Goal: Task Accomplishment & Management: Complete application form

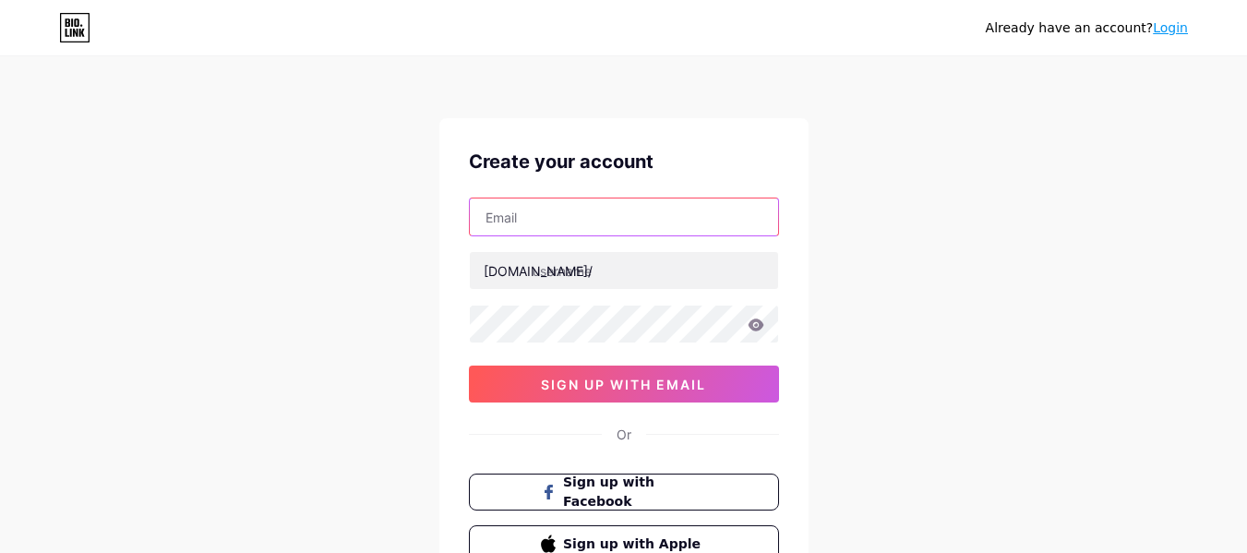
click at [590, 216] on input "text" at bounding box center [624, 216] width 308 height 37
type input "[EMAIL_ADDRESS][DOMAIN_NAME]"
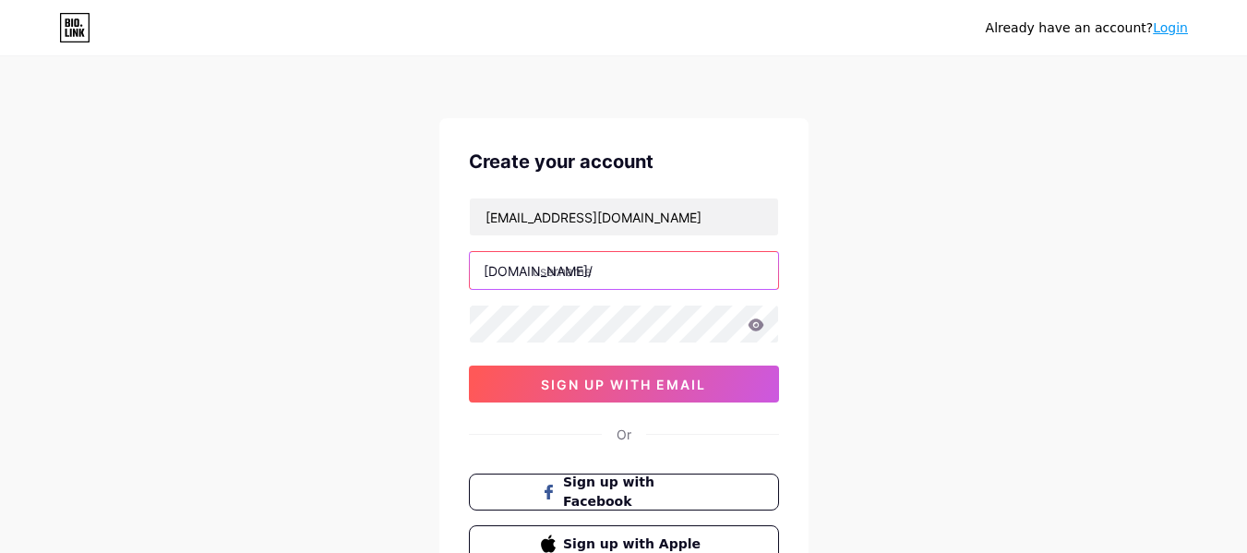
click at [547, 269] on input "text" at bounding box center [624, 270] width 308 height 37
type input "vivipromos"
click at [757, 329] on icon at bounding box center [756, 324] width 16 height 12
click at [0, 0] on icon at bounding box center [0, 0] width 0 height 0
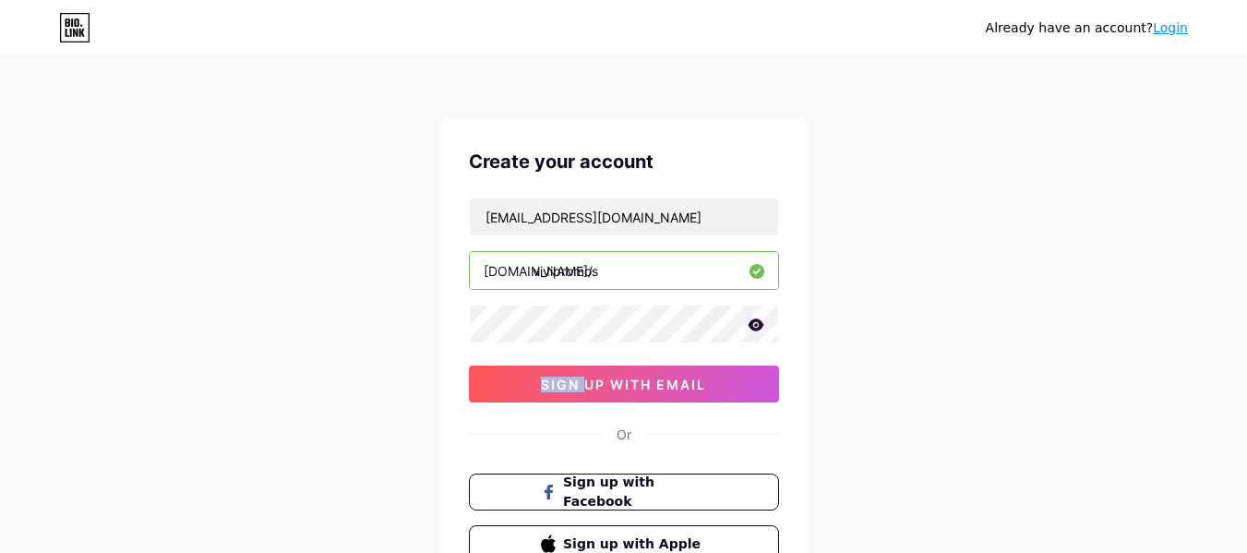
click at [757, 330] on icon at bounding box center [756, 324] width 16 height 12
click at [758, 322] on icon at bounding box center [755, 325] width 16 height 13
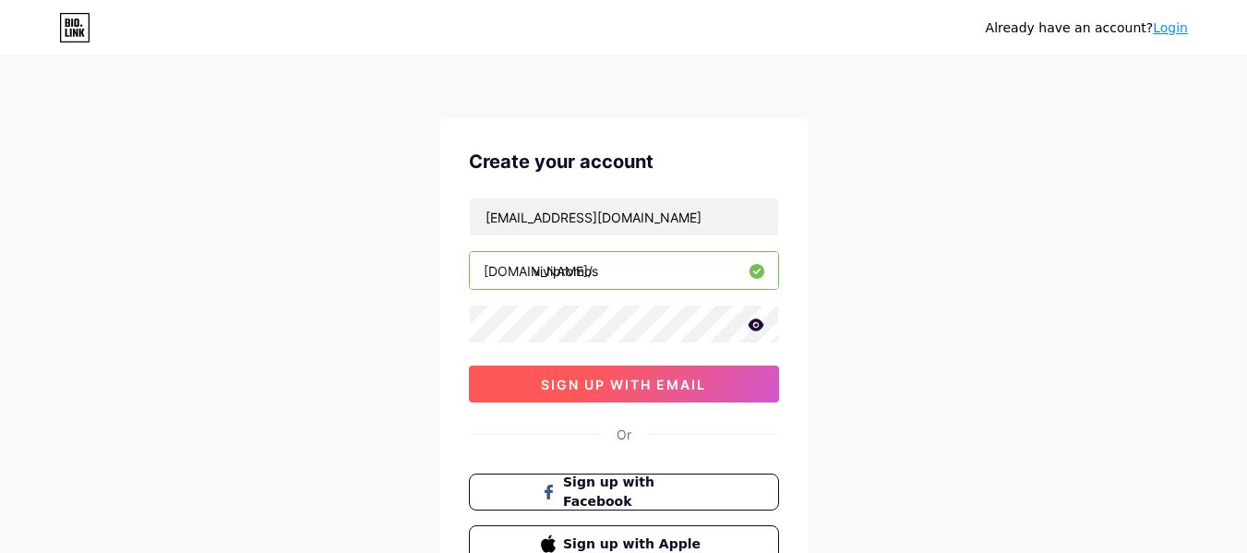
click at [677, 381] on span "sign up with email" at bounding box center [623, 385] width 165 height 16
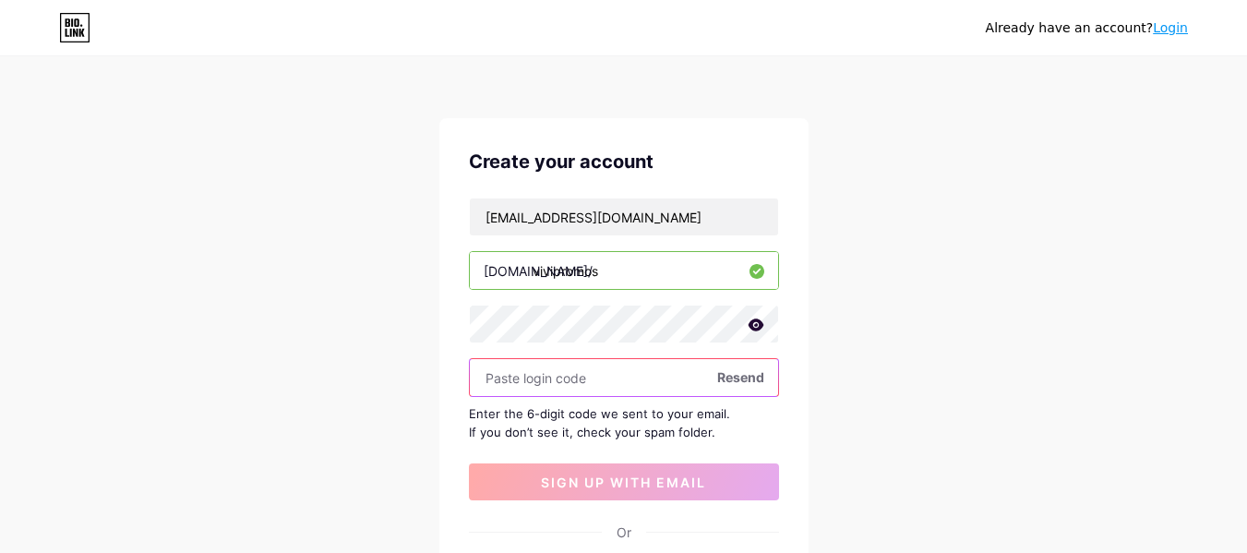
click at [533, 381] on input "text" at bounding box center [624, 377] width 308 height 37
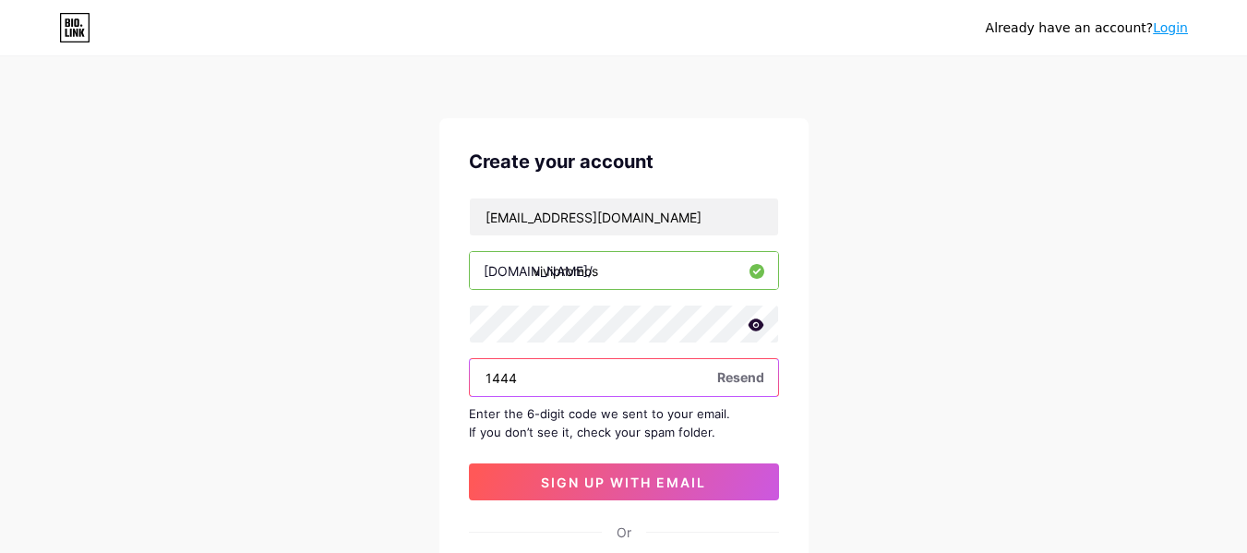
click at [558, 383] on input "1444" at bounding box center [624, 377] width 308 height 37
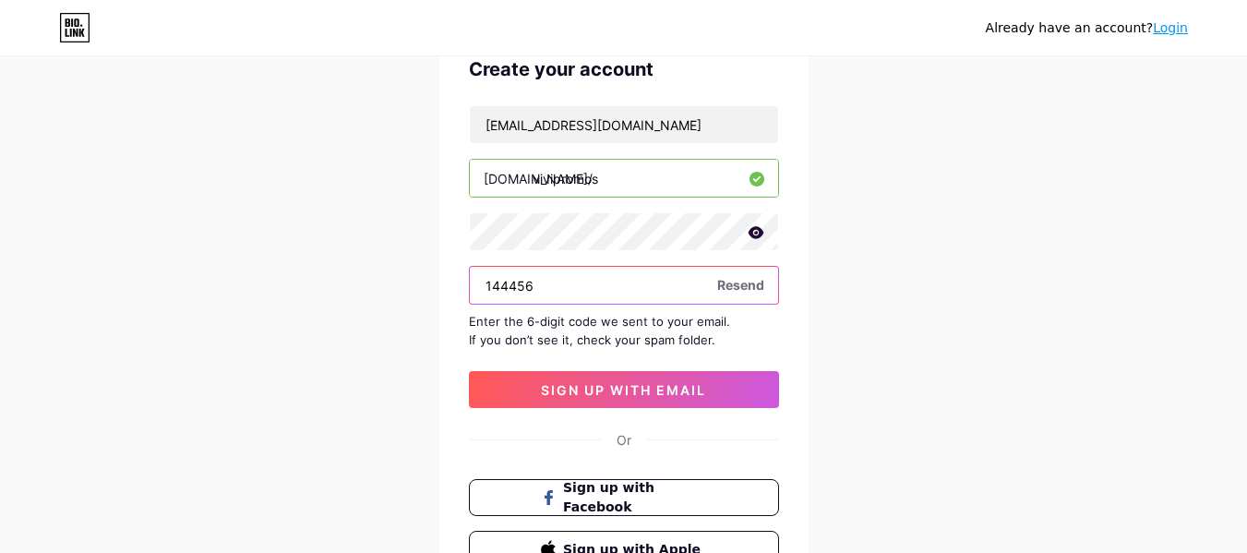
scroll to position [185, 0]
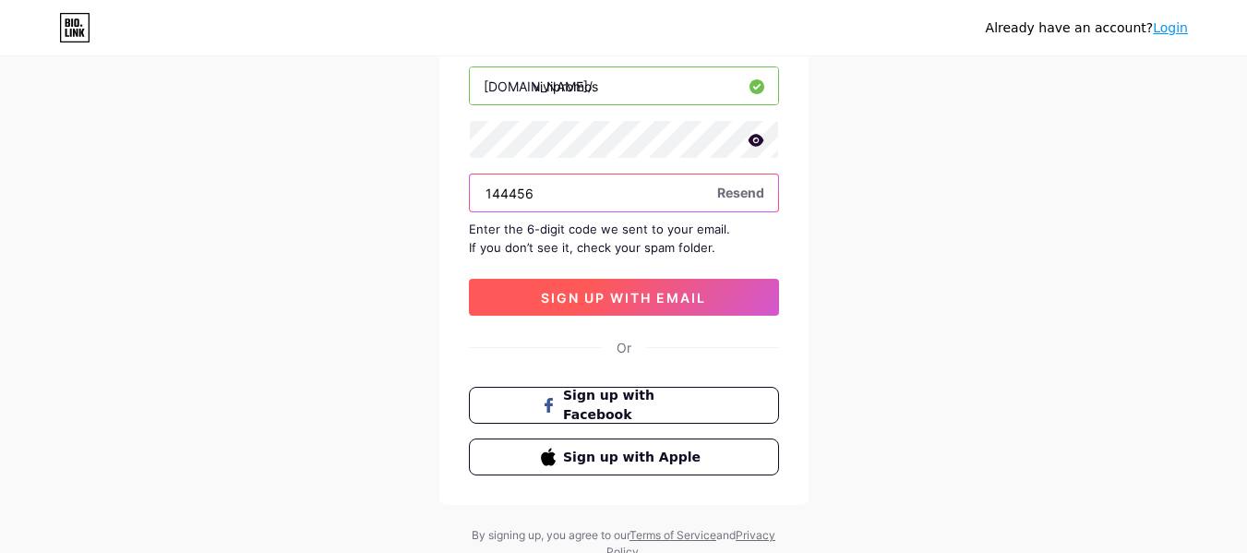
type input "144456"
click at [659, 294] on span "sign up with email" at bounding box center [623, 298] width 165 height 16
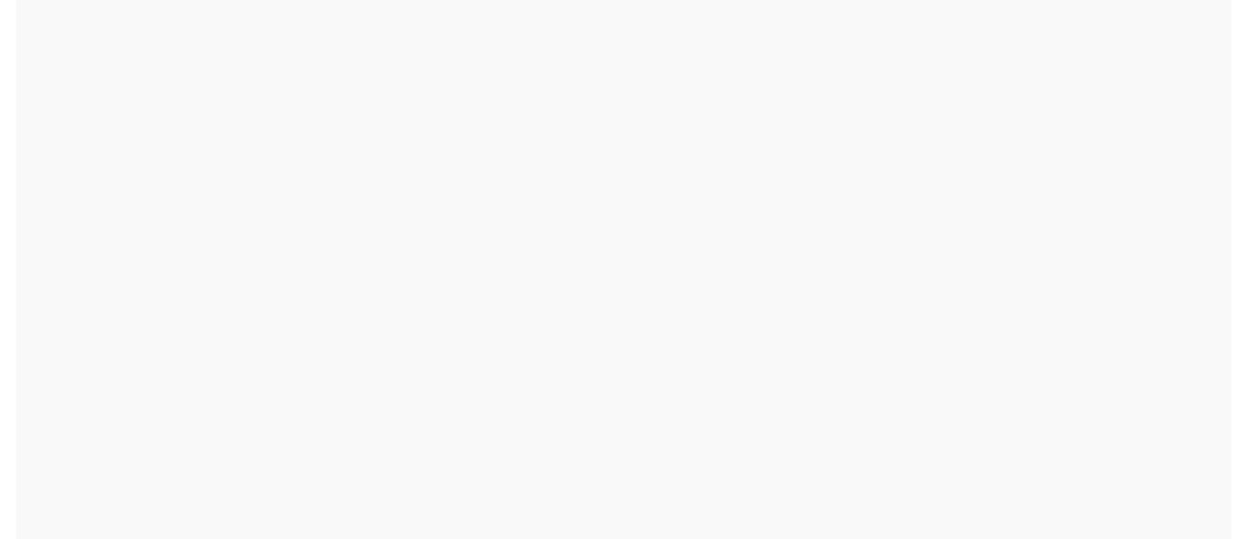
scroll to position [0, 0]
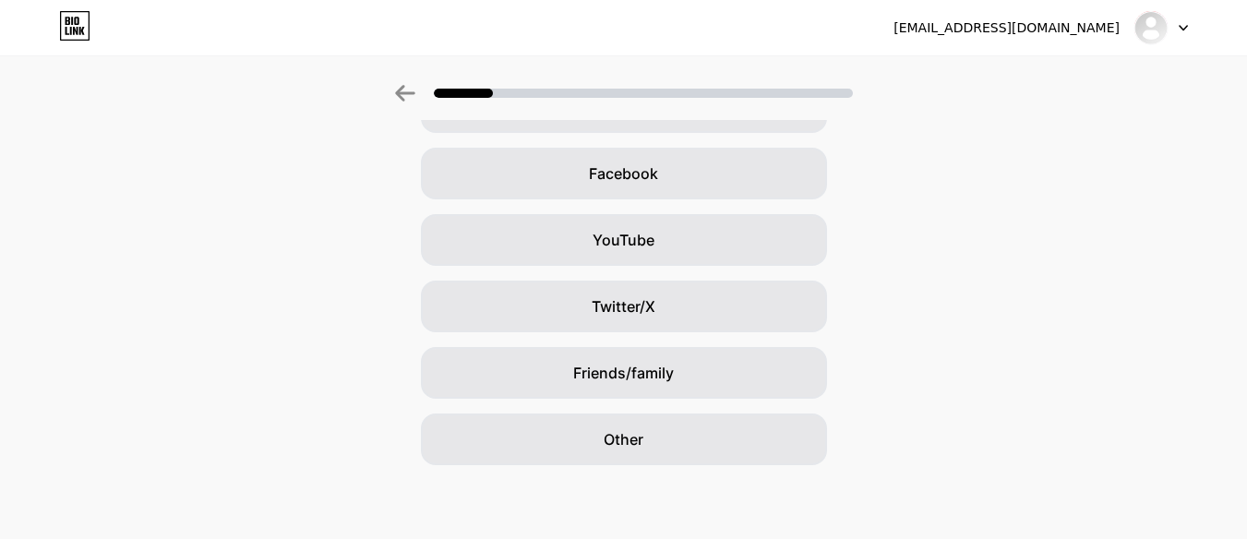
scroll to position [164, 0]
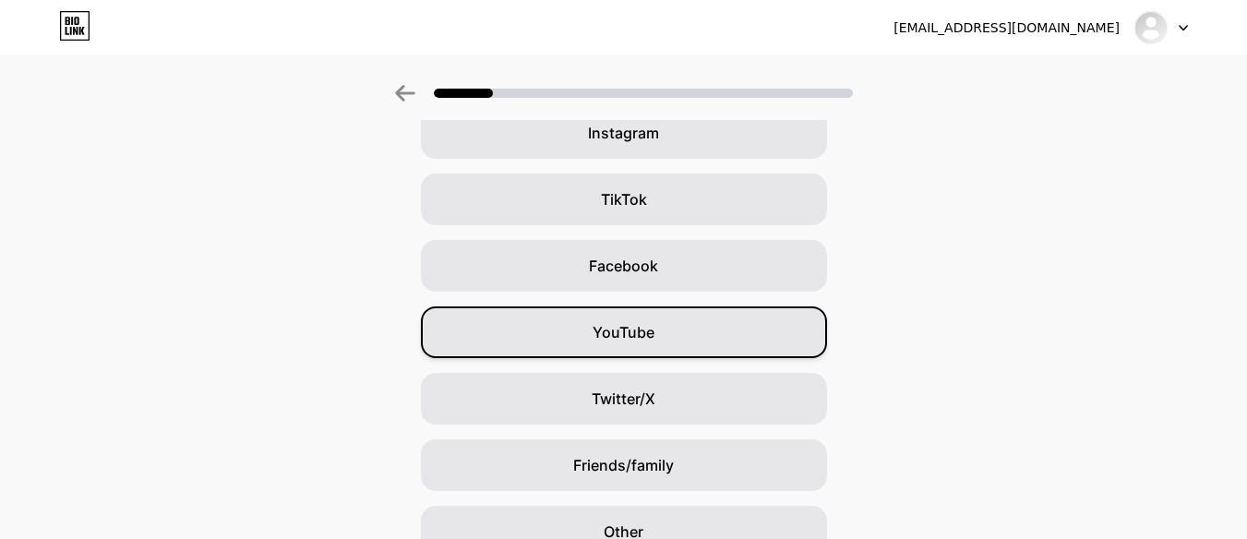
click at [727, 326] on div "YouTube" at bounding box center [624, 332] width 406 height 52
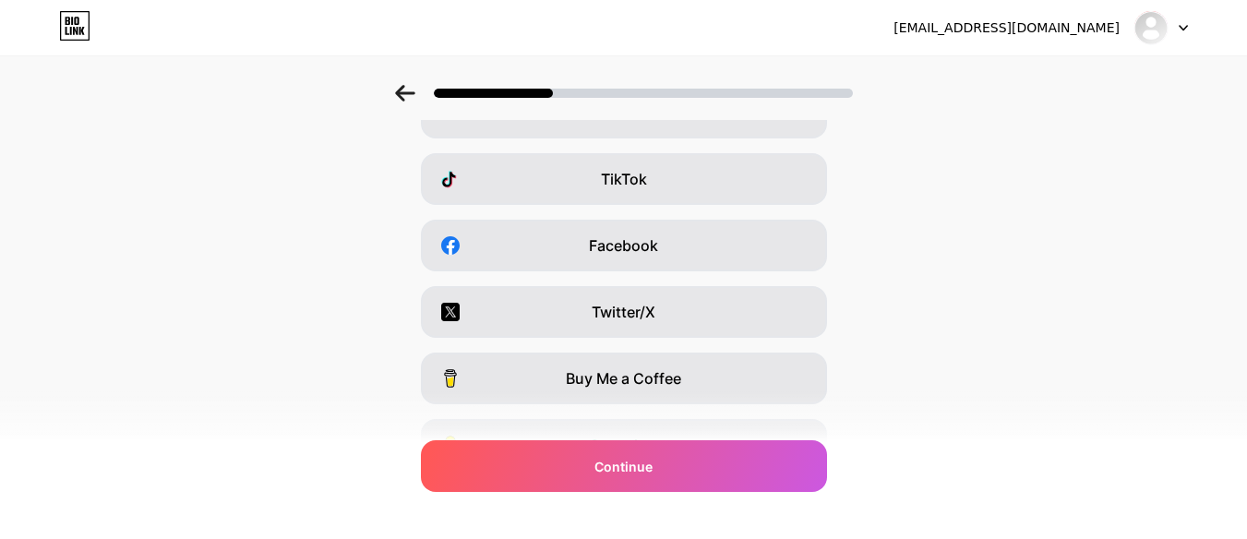
scroll to position [0, 0]
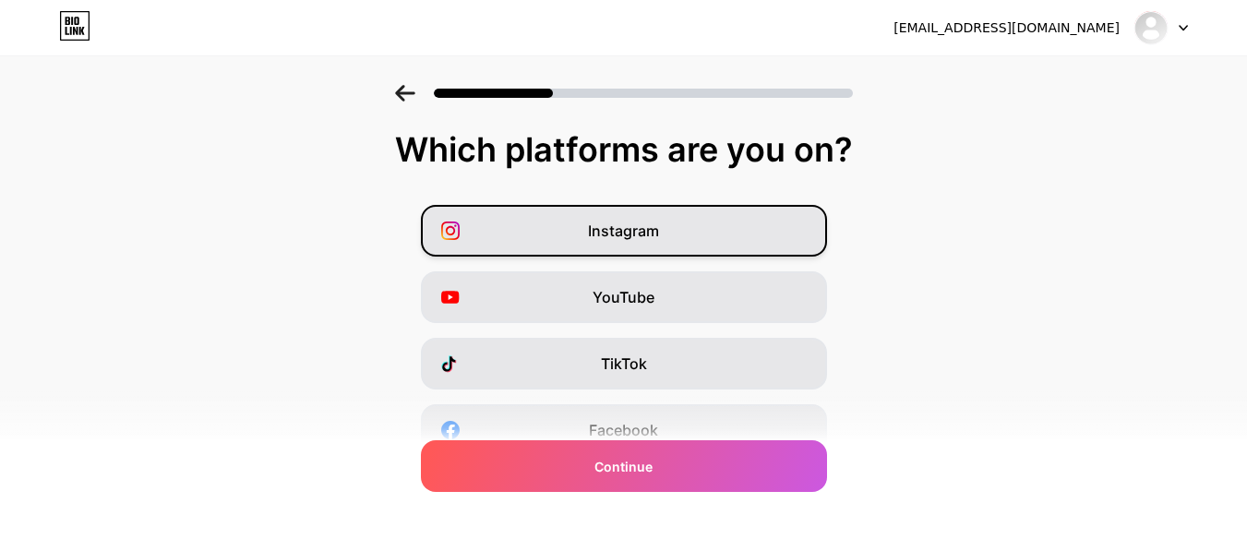
click at [762, 239] on div "Instagram" at bounding box center [624, 231] width 406 height 52
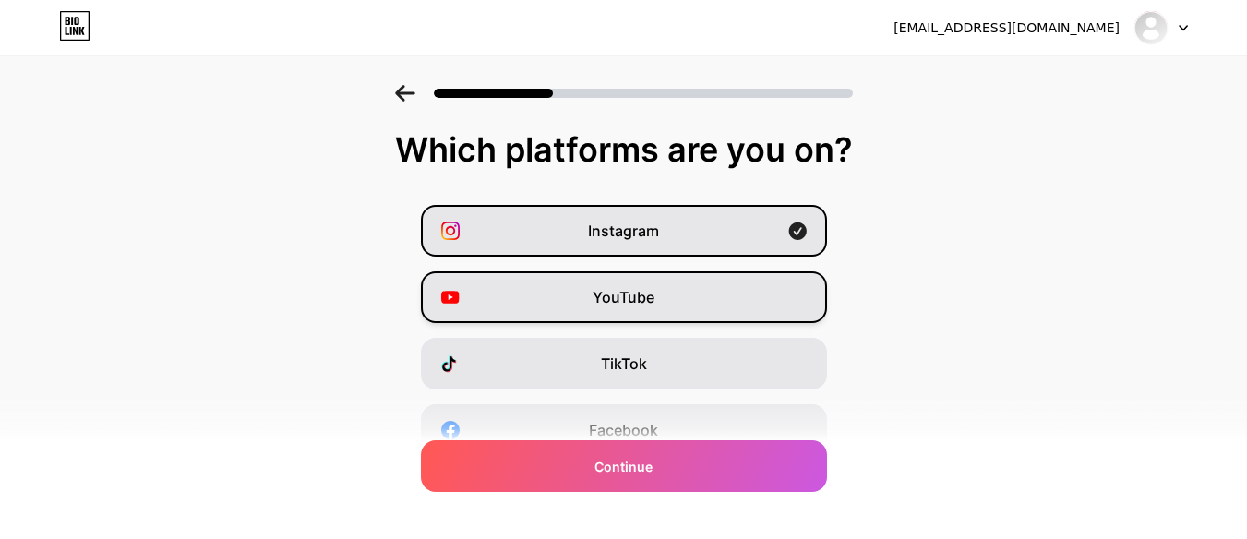
click at [754, 274] on div "YouTube" at bounding box center [624, 297] width 406 height 52
click at [753, 280] on div "YouTube" at bounding box center [624, 297] width 406 height 52
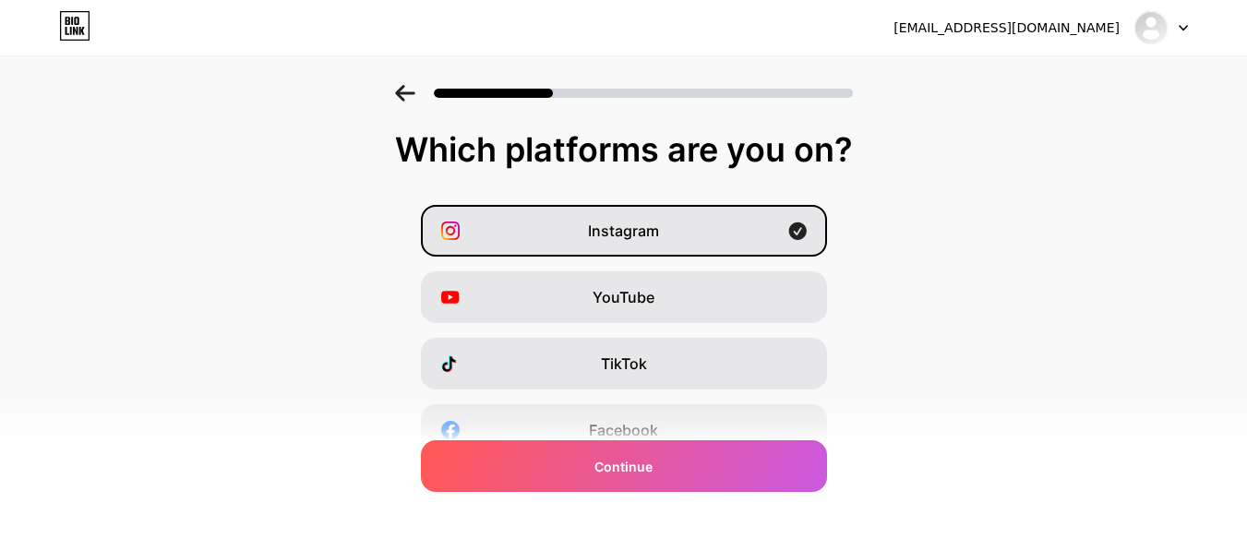
scroll to position [92, 0]
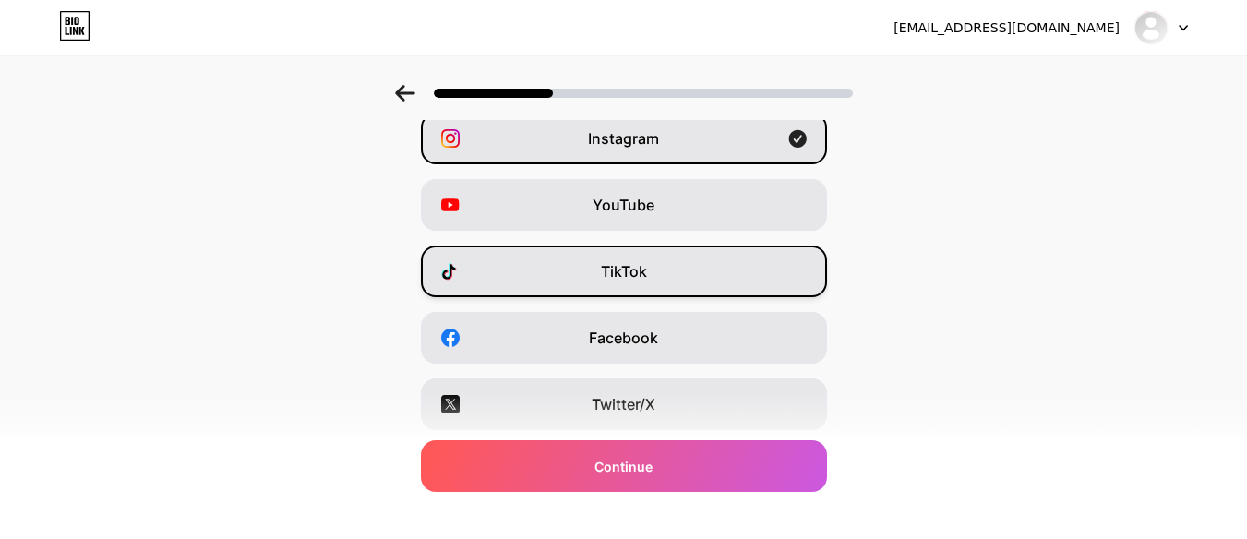
click at [743, 269] on div "TikTok" at bounding box center [624, 271] width 406 height 52
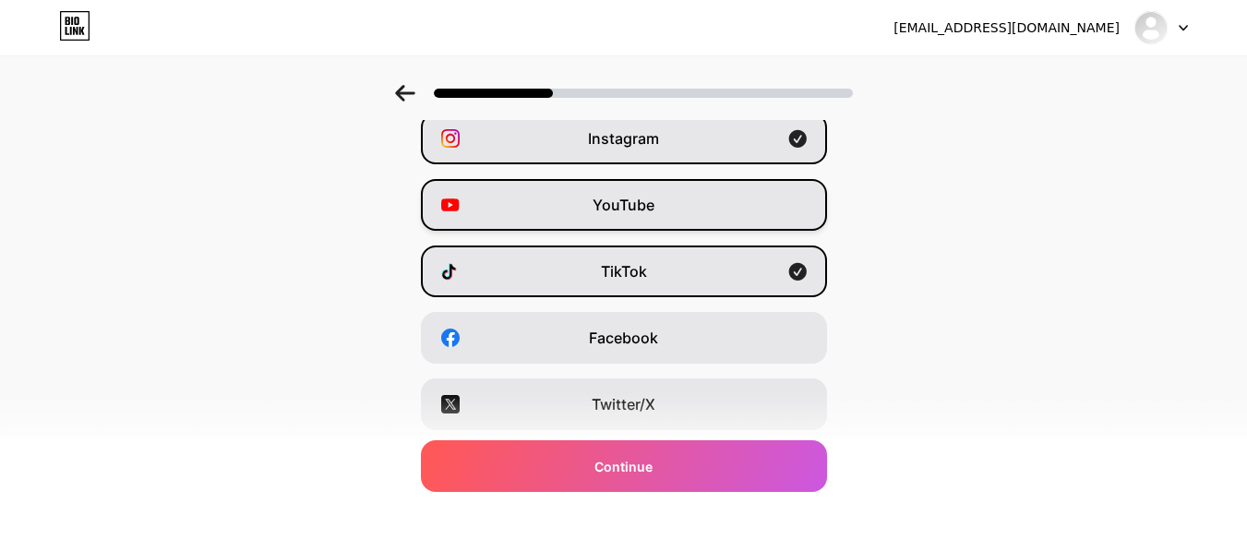
click at [782, 197] on div "YouTube" at bounding box center [624, 205] width 406 height 52
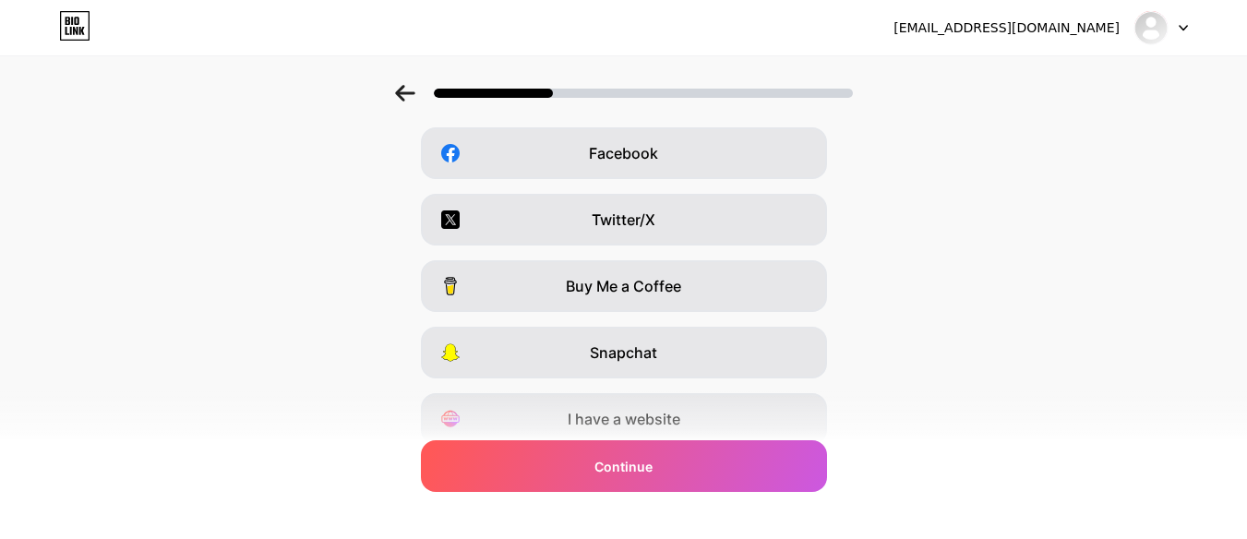
scroll to position [349, 0]
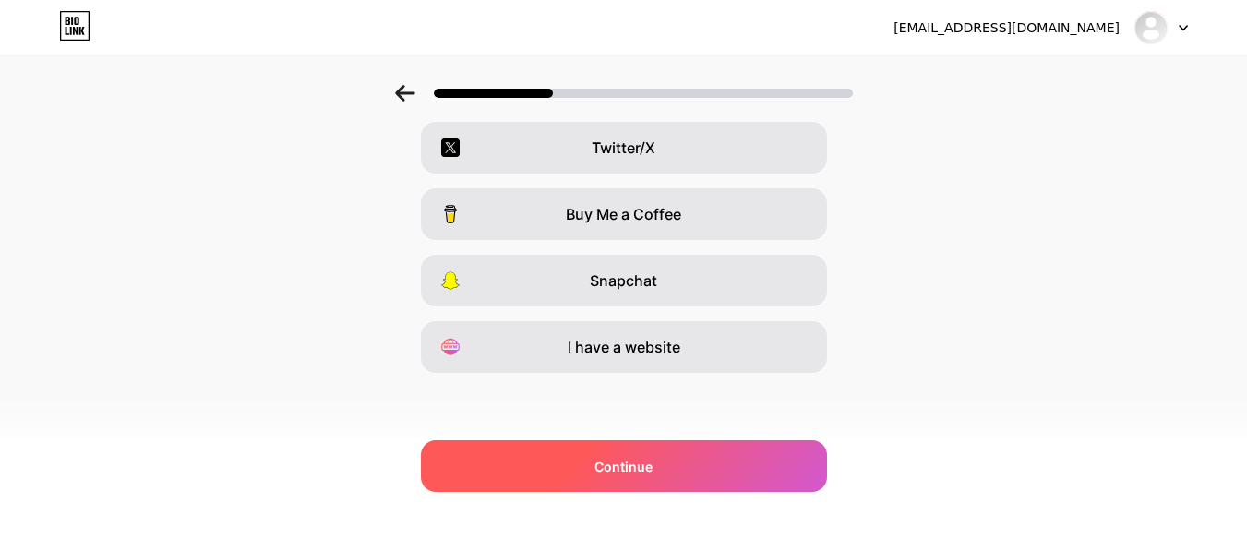
click at [717, 466] on div "Continue" at bounding box center [624, 466] width 406 height 52
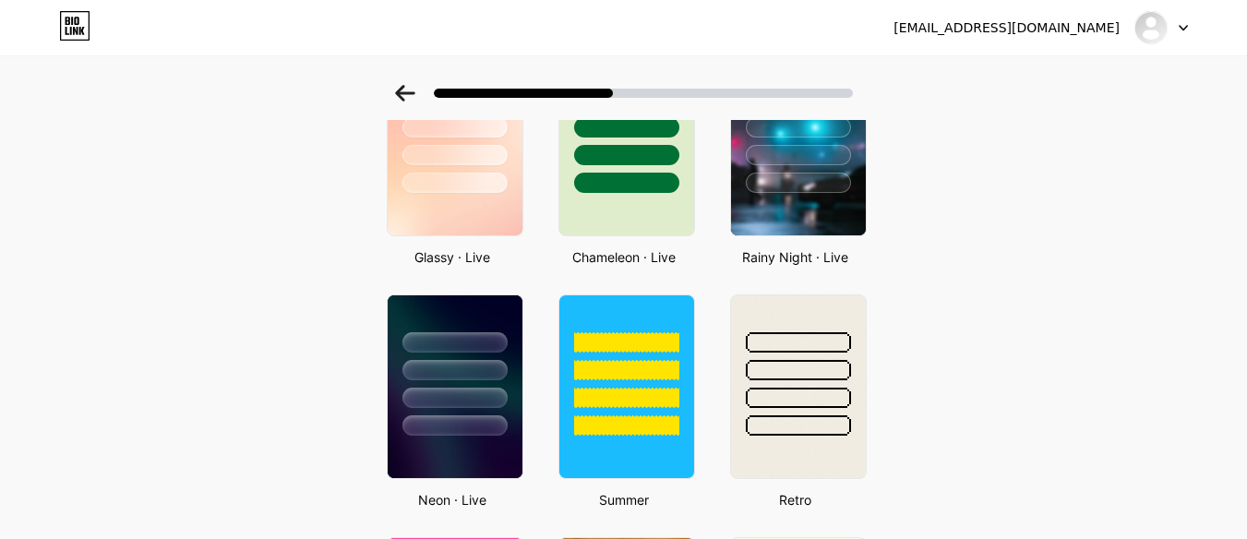
scroll to position [460, 0]
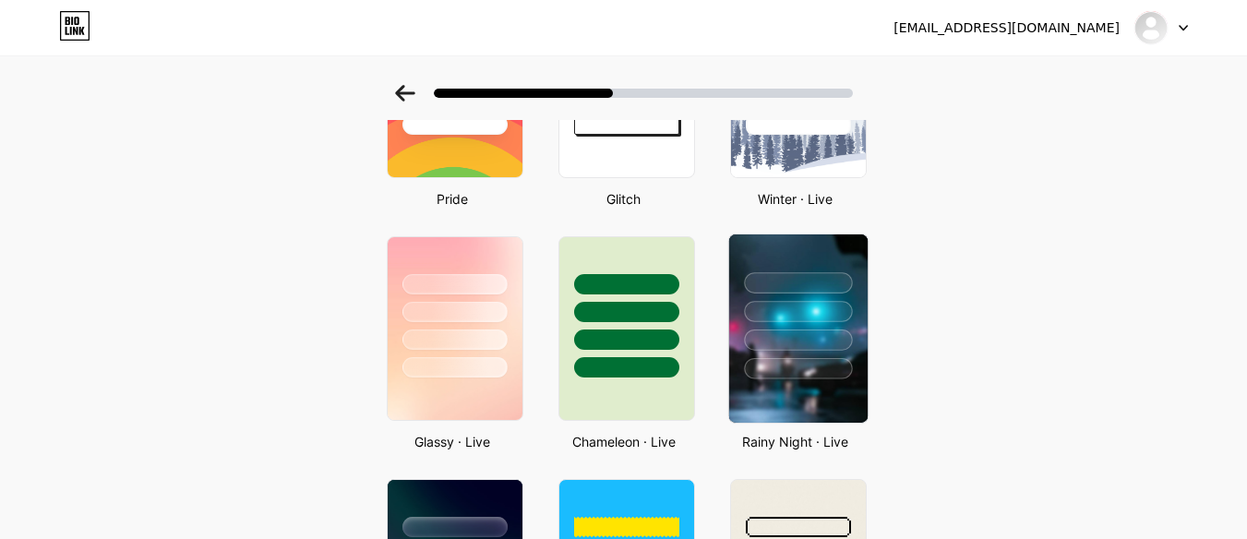
click at [840, 365] on div at bounding box center [798, 368] width 108 height 21
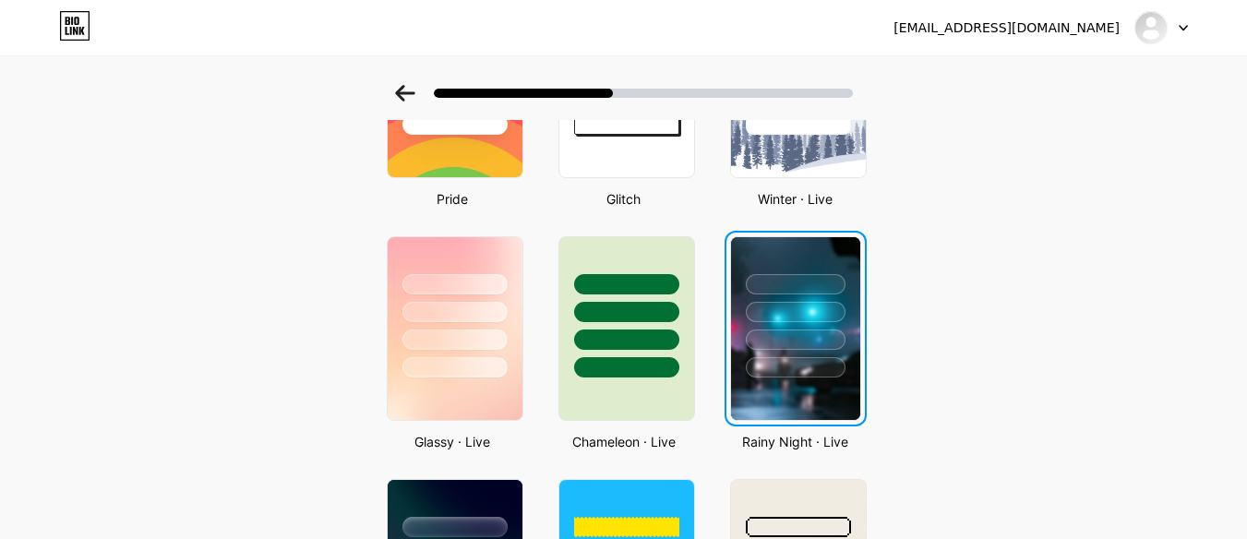
scroll to position [0, 0]
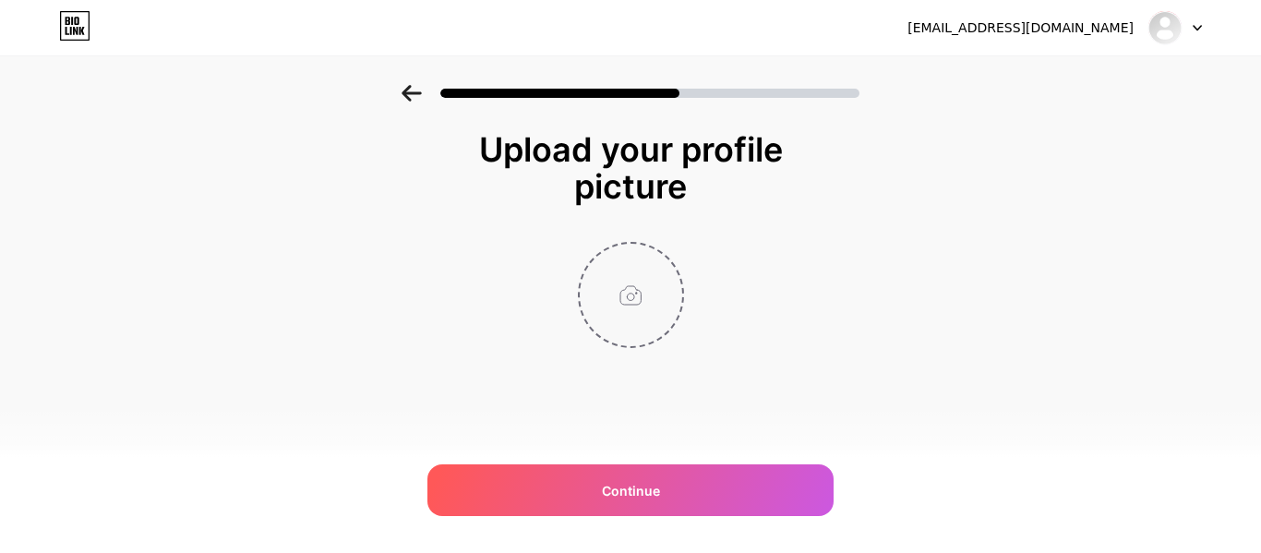
click at [628, 298] on input "file" at bounding box center [631, 295] width 102 height 102
type input "C:\fakepath\2024-01-01-19-09-25-513.jpg"
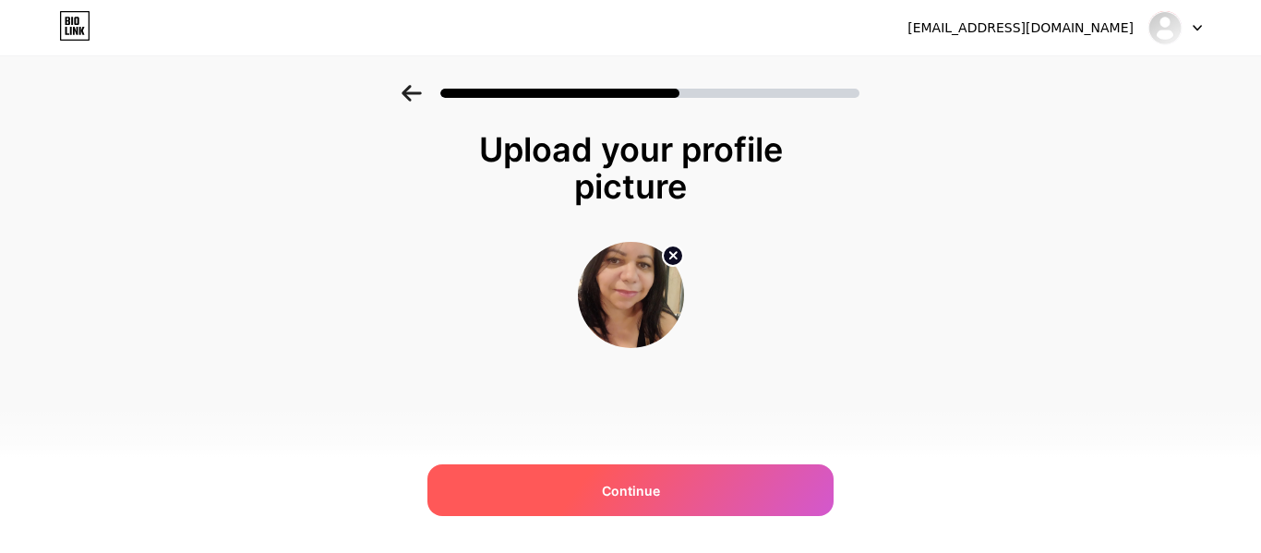
click at [630, 500] on div "Continue" at bounding box center [630, 490] width 406 height 52
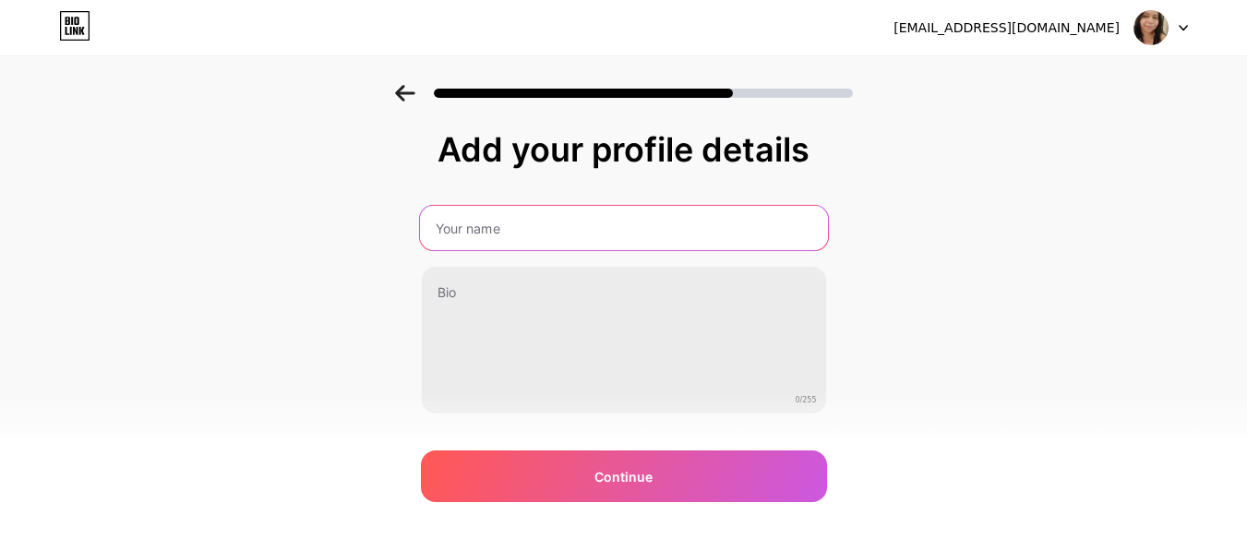
click at [470, 227] on input "text" at bounding box center [623, 228] width 408 height 44
type input "[PERSON_NAME]"
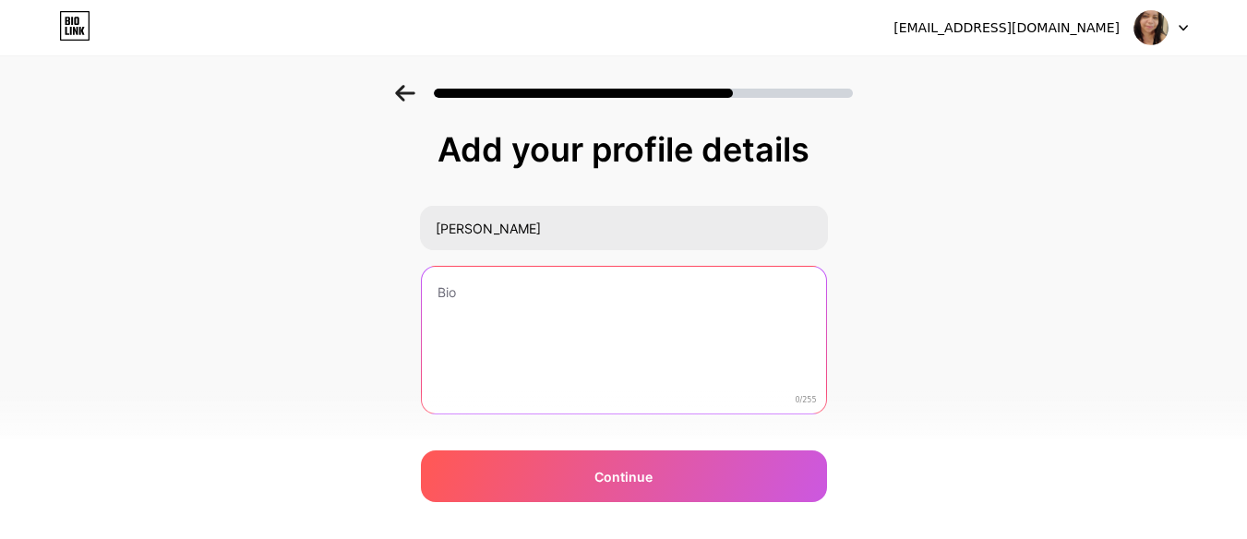
click at [492, 308] on textarea at bounding box center [624, 341] width 404 height 149
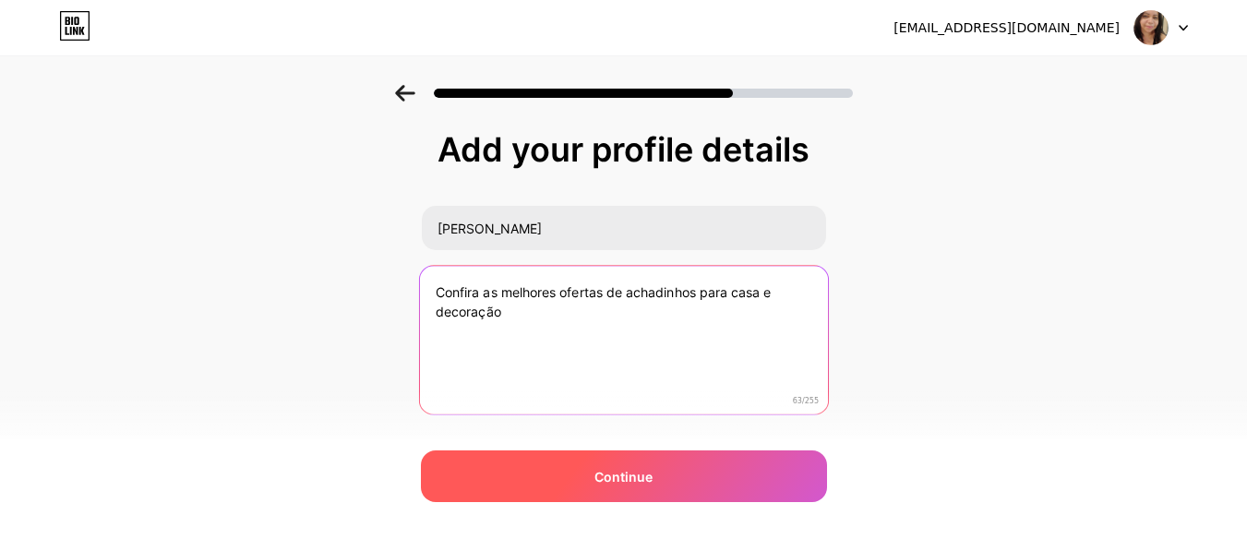
type textarea "Confira as melhores ofertas de achadinhos para casa e decoração"
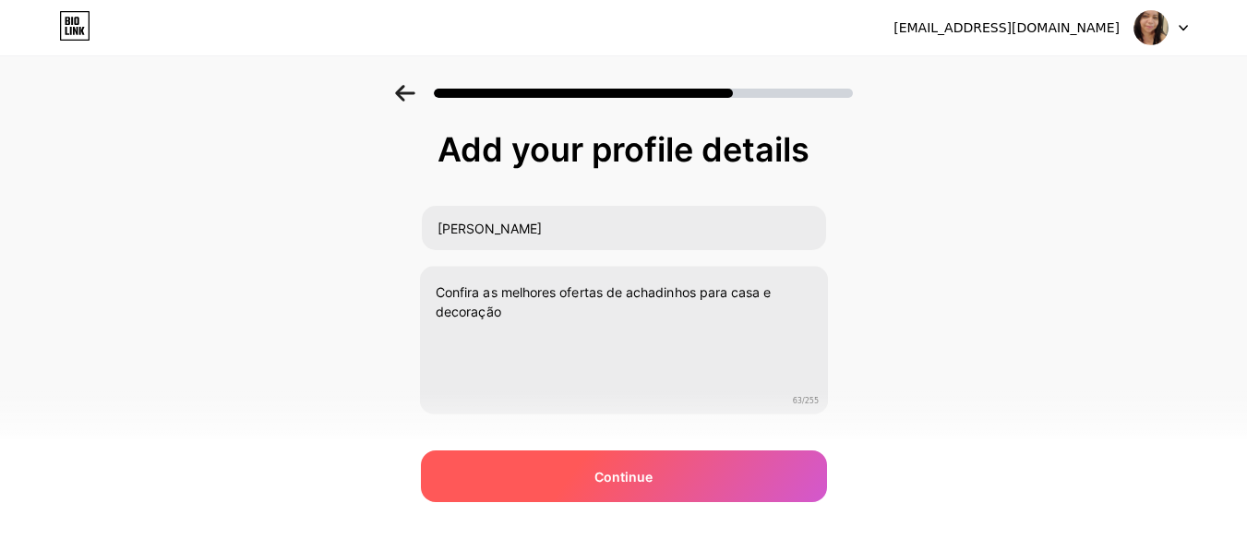
click at [664, 470] on div "Continue" at bounding box center [624, 476] width 406 height 52
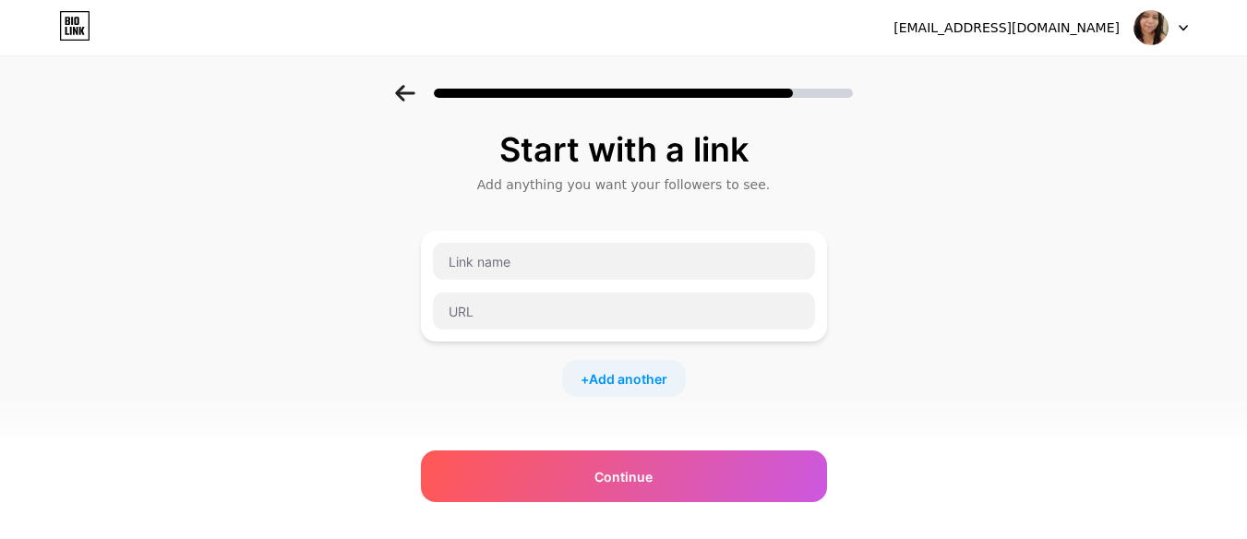
click at [293, 190] on div "Start with a link Add anything you want your followers to see. + Add another So…" at bounding box center [623, 409] width 1247 height 649
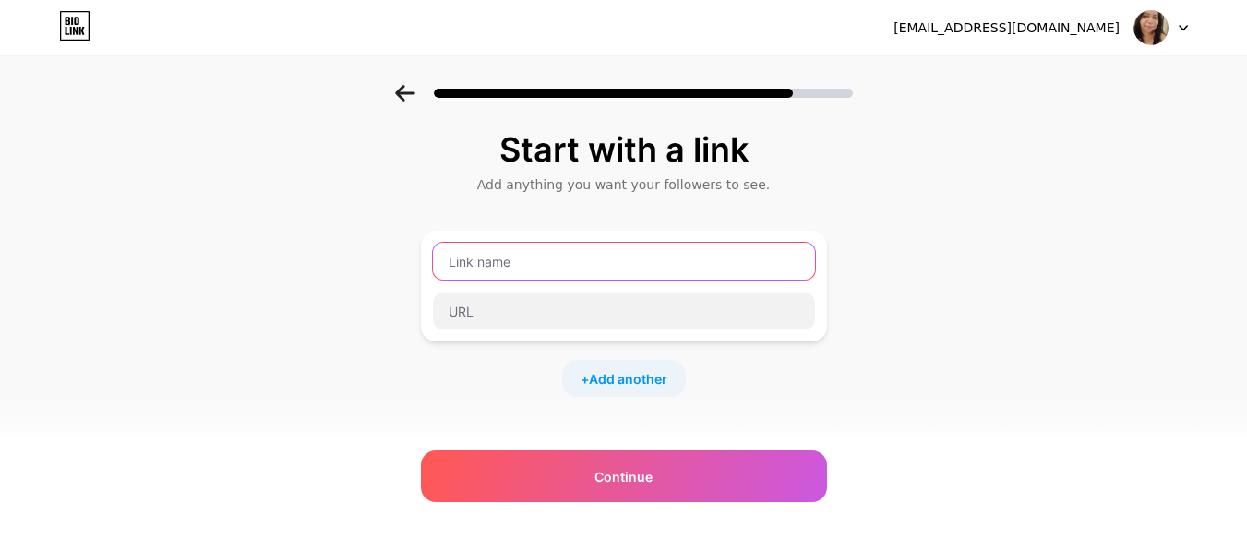
click at [479, 258] on input "text" at bounding box center [624, 261] width 382 height 37
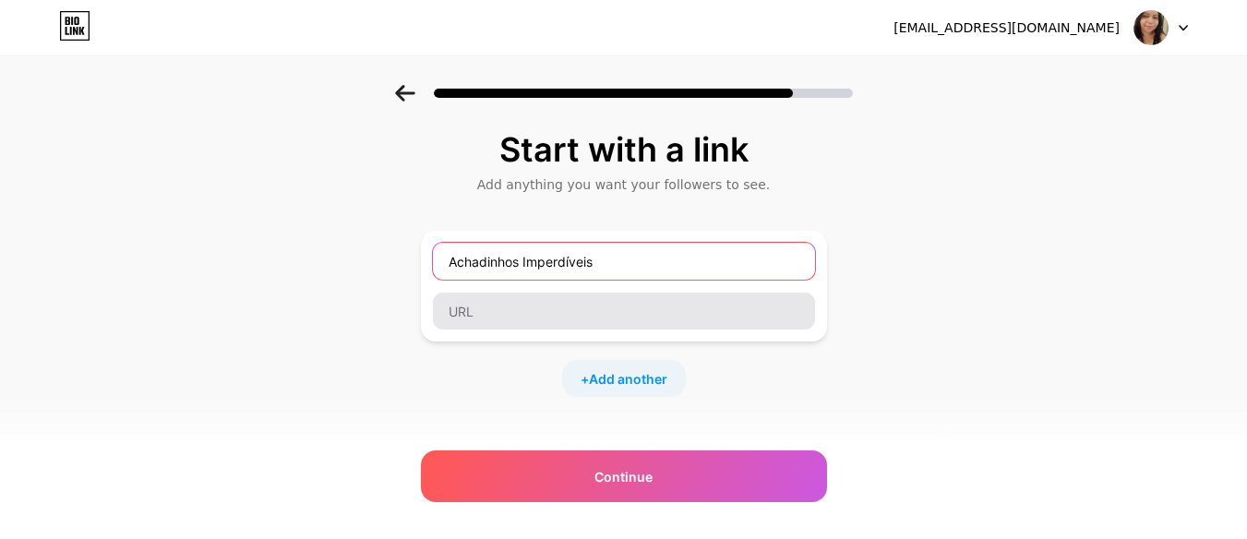
type input "Achadinhos Imperdíveis"
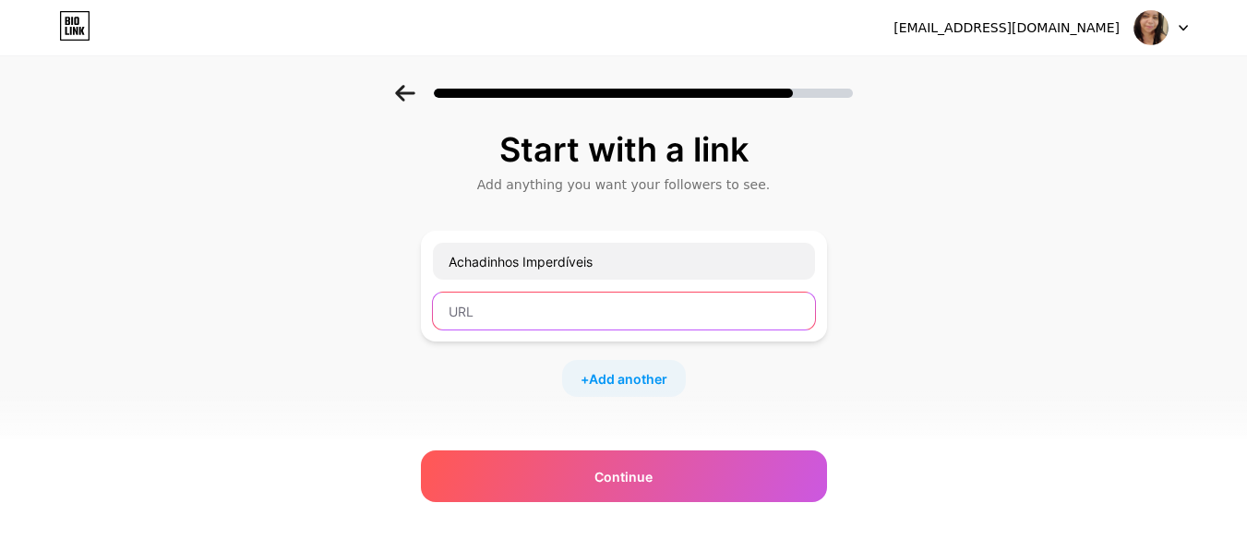
click at [488, 314] on input "text" at bounding box center [624, 311] width 382 height 37
type input "_vivi_nogueira1"
drag, startPoint x: 552, startPoint y: 315, endPoint x: 205, endPoint y: 311, distance: 347.0
click at [205, 311] on div "Start with a link Add anything you want your followers to see. Achadinhos Imper…" at bounding box center [623, 409] width 1247 height 649
click at [505, 308] on input "text" at bounding box center [624, 311] width 382 height 37
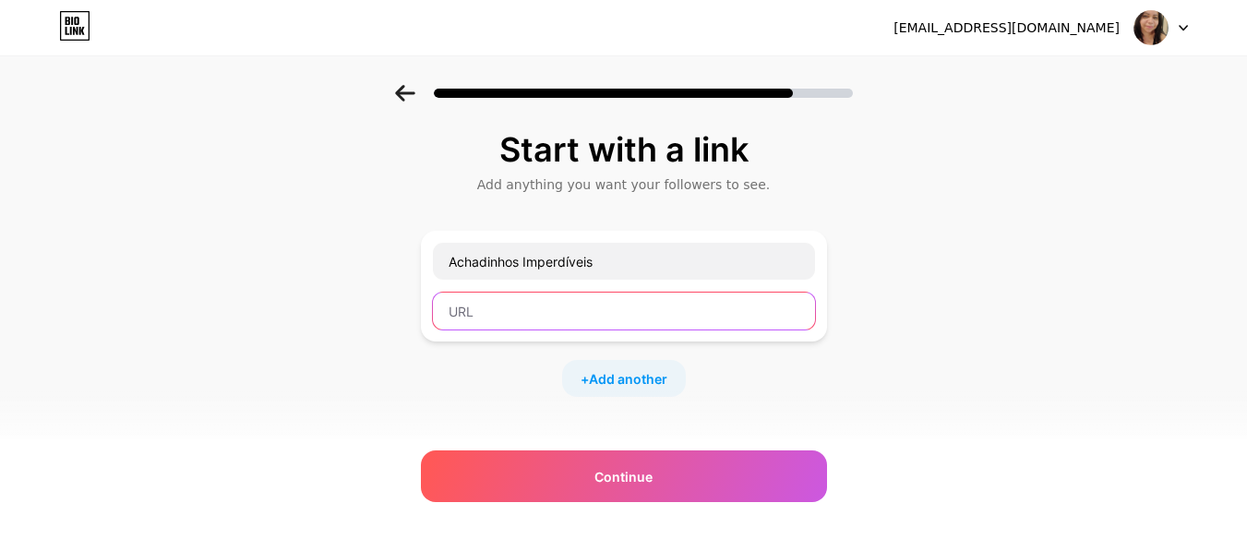
paste input "[URL][DOMAIN_NAME]"
type input "[URL][DOMAIN_NAME]"
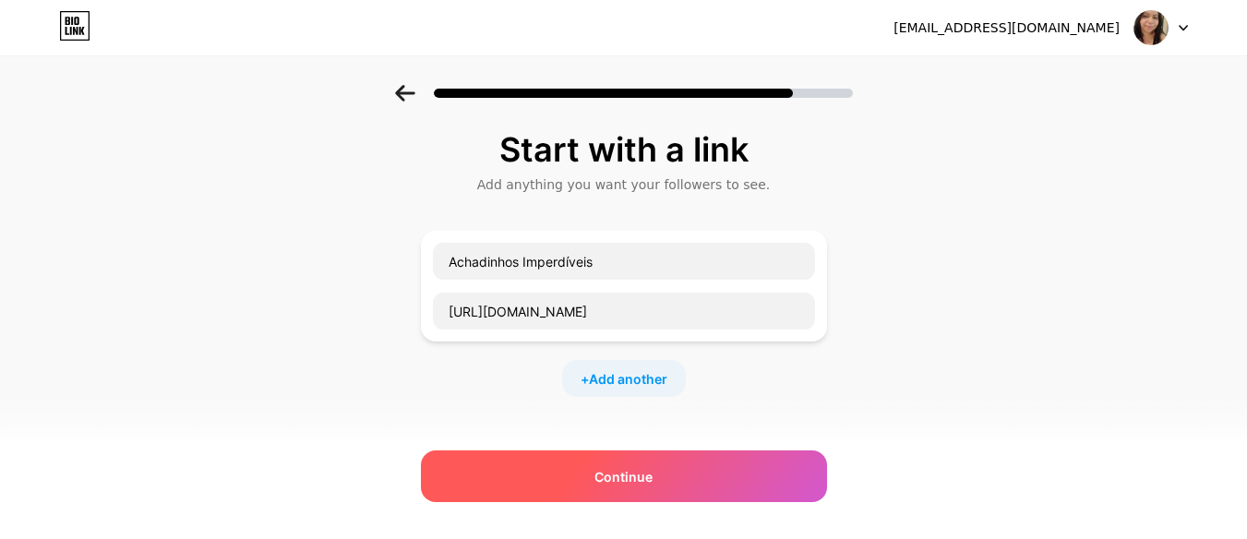
click at [680, 482] on div "Continue" at bounding box center [624, 476] width 406 height 52
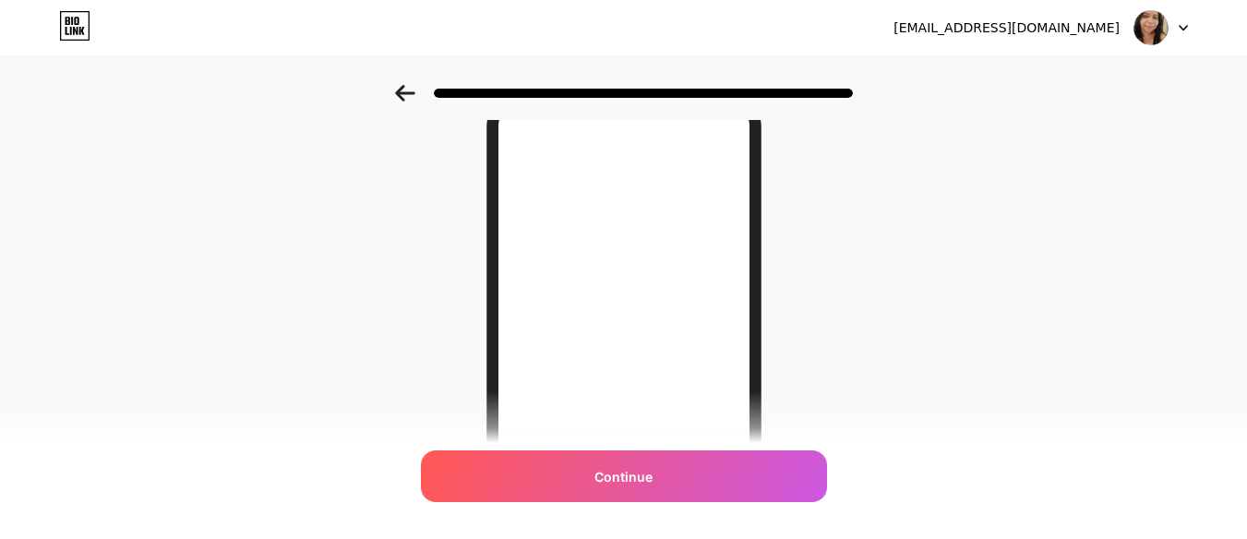
scroll to position [389, 0]
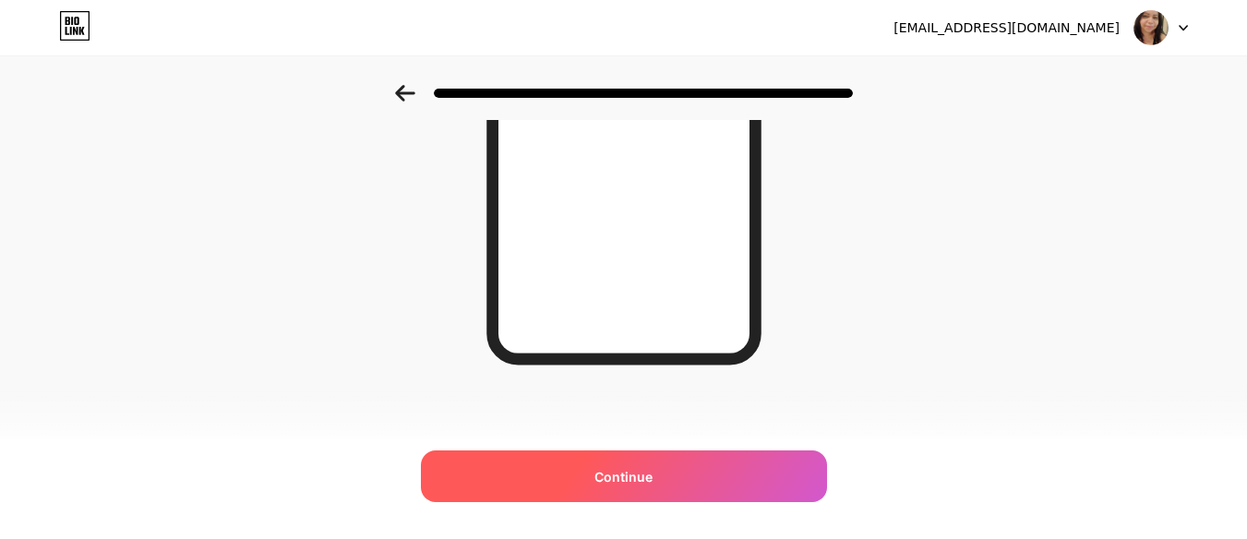
click at [609, 480] on span "Continue" at bounding box center [623, 476] width 58 height 19
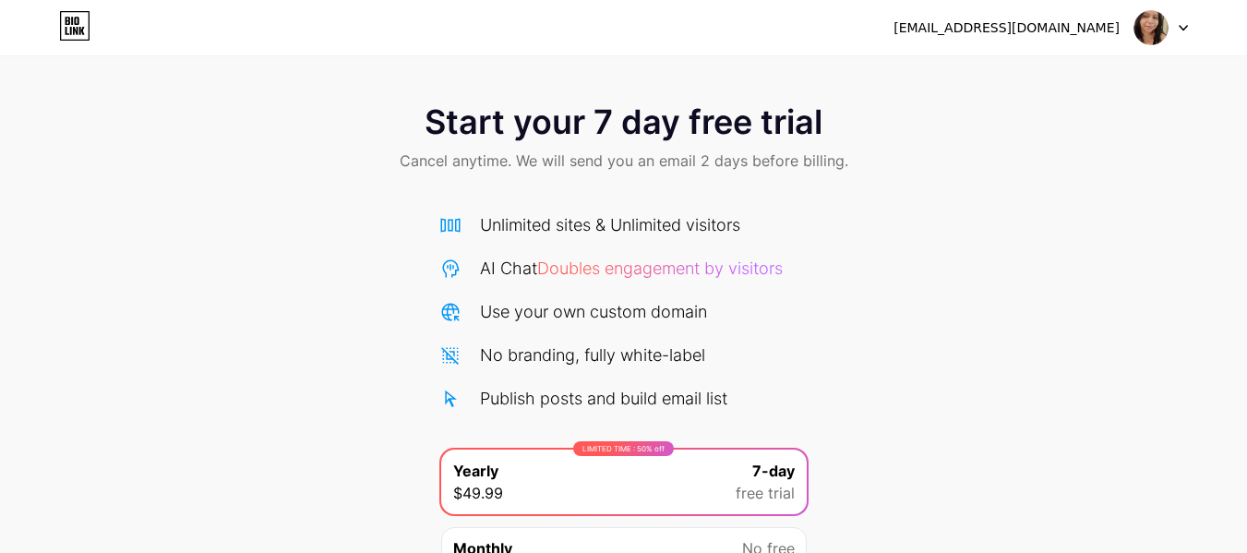
click at [1101, 379] on div "Start your 7 day free trial Cancel anytime. We will send you an email 2 days be…" at bounding box center [623, 377] width 1247 height 584
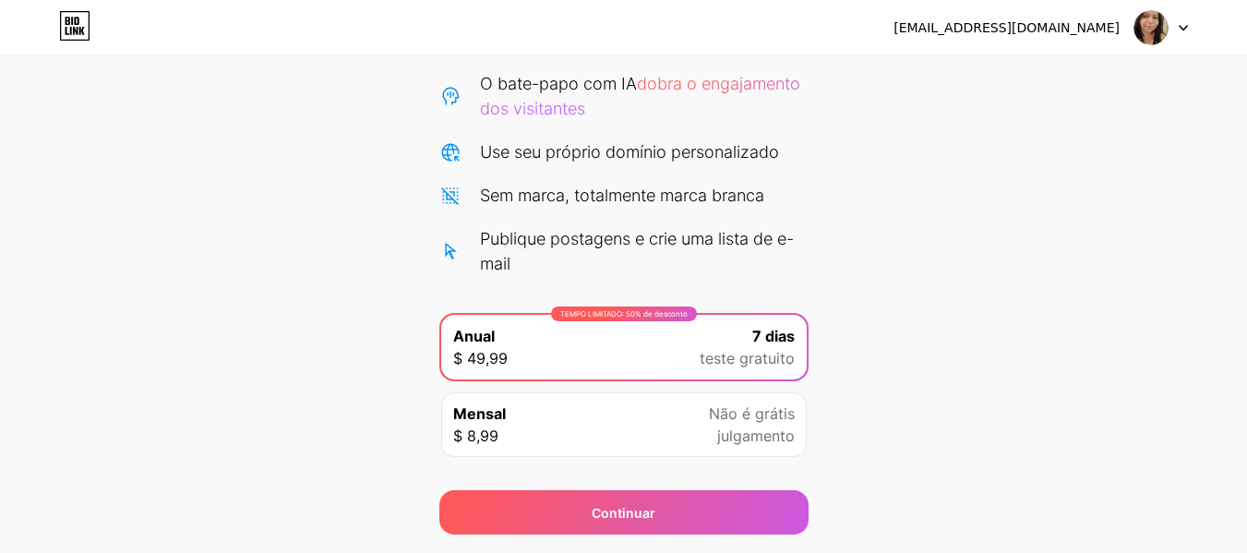
scroll to position [240, 0]
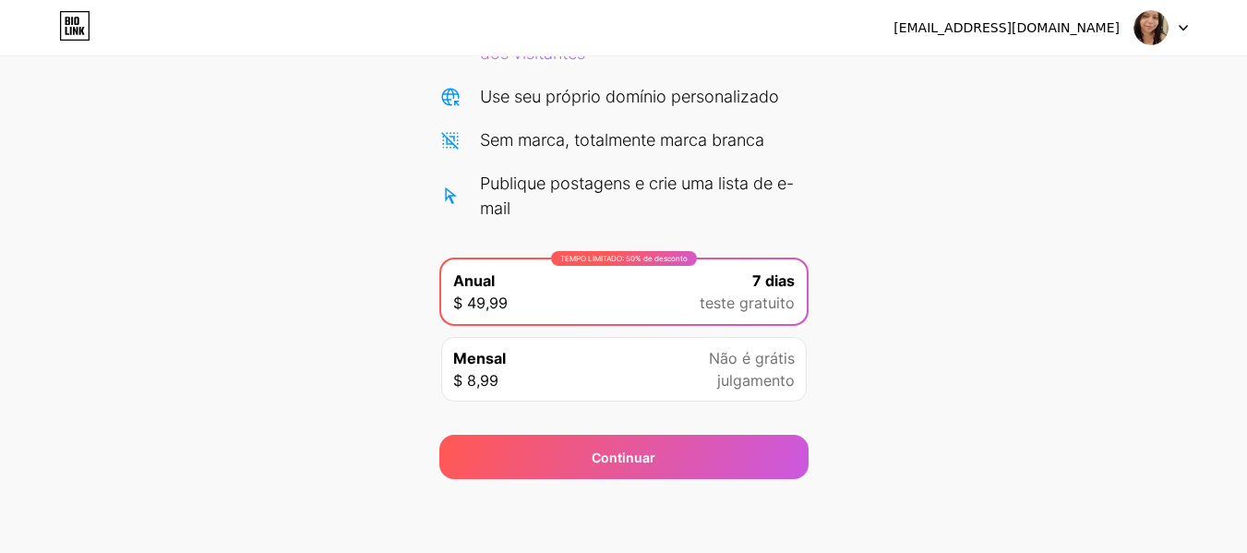
click at [707, 290] on div "7 [PERSON_NAME] teste gratuito" at bounding box center [747, 291] width 95 height 44
click at [1068, 355] on div "Comece seu teste gratuito de 7 dias Cancele a qualquer momento. Enviaremos um e…" at bounding box center [623, 162] width 1247 height 634
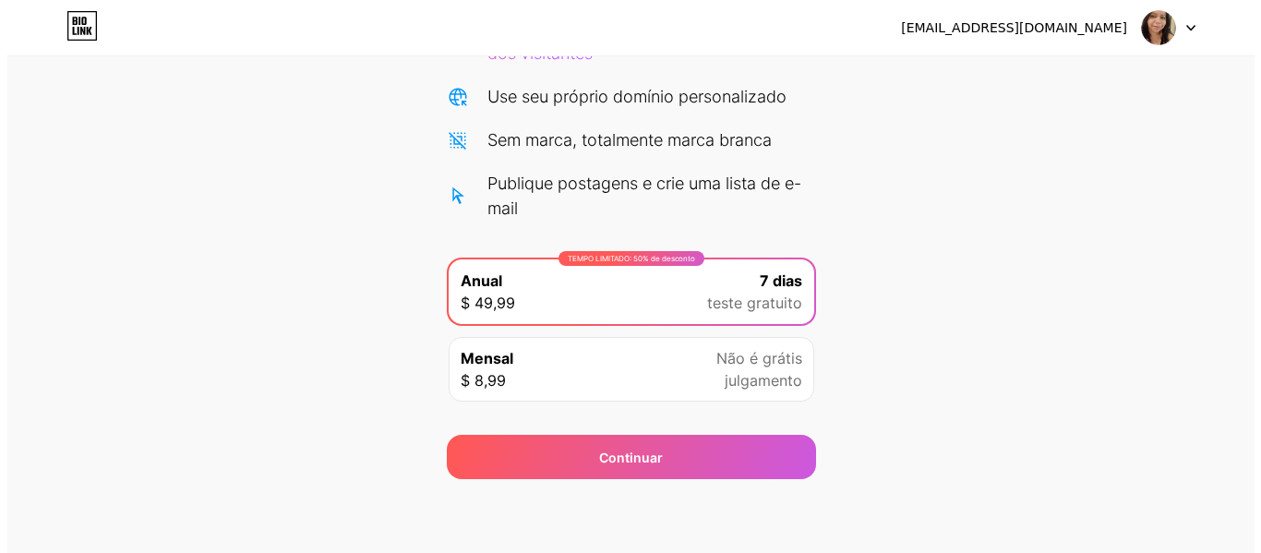
scroll to position [190, 0]
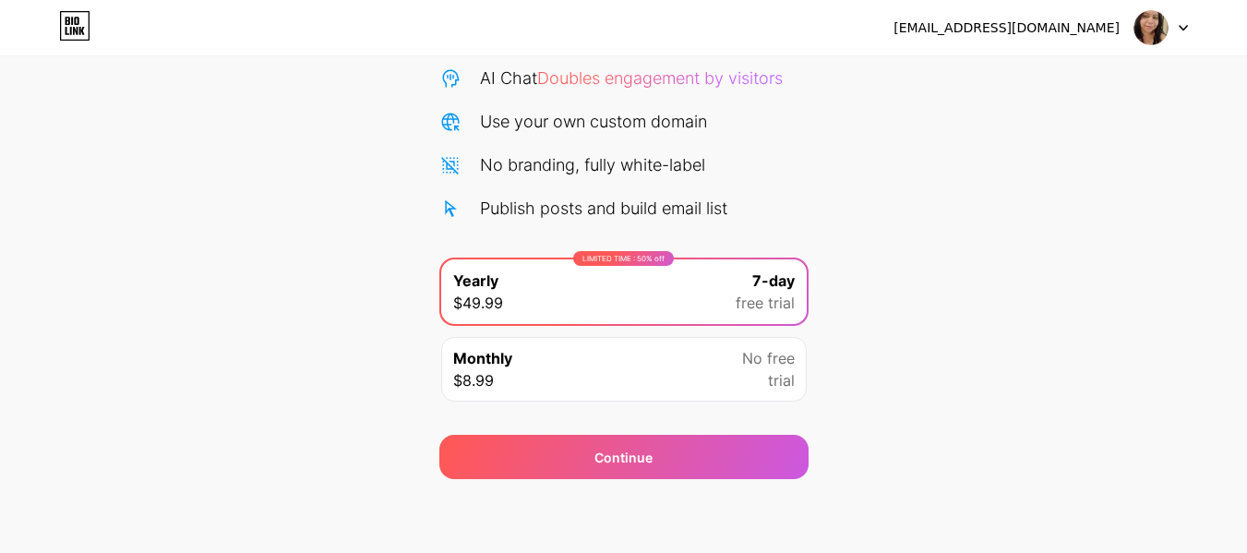
click at [640, 291] on div "LIMITED TIME : 50% off Yearly $49.99 7-day free trial" at bounding box center [623, 291] width 365 height 65
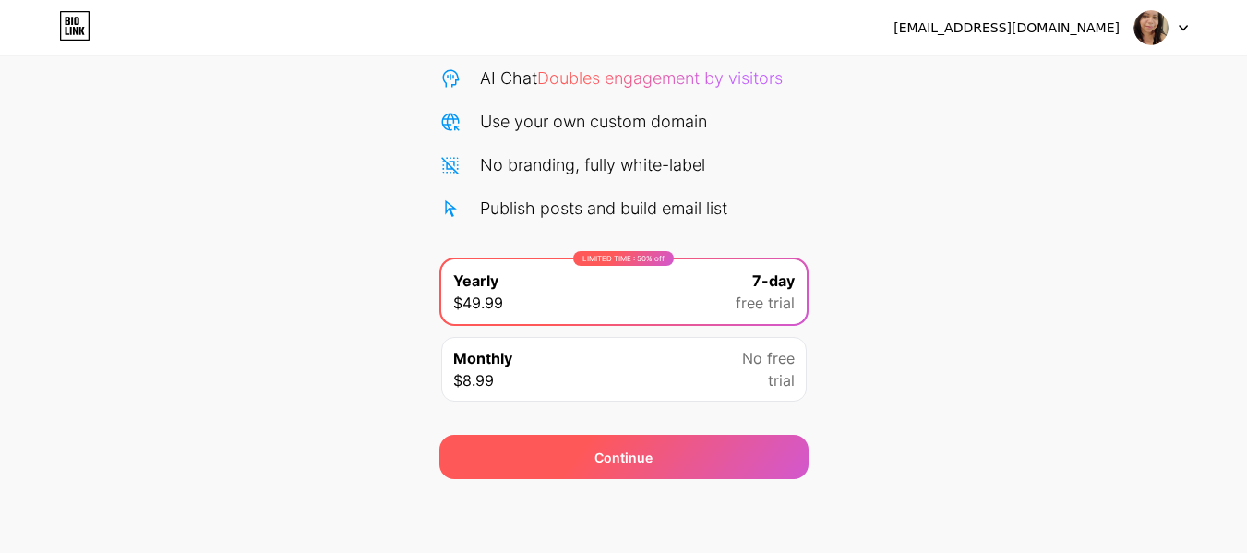
click at [701, 450] on div "Continue" at bounding box center [623, 457] width 369 height 44
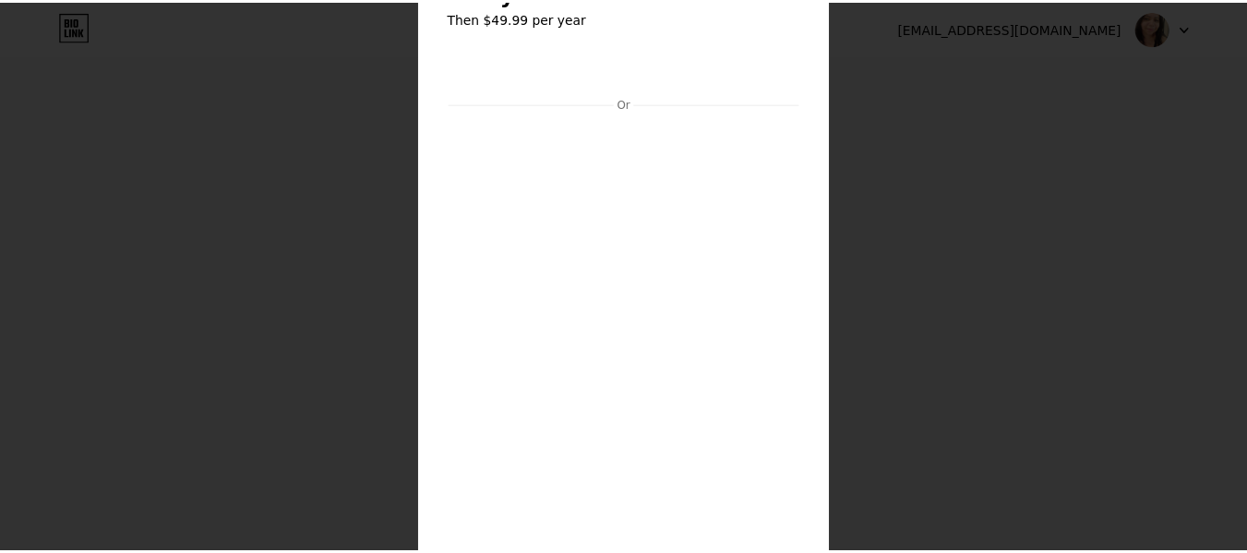
scroll to position [0, 0]
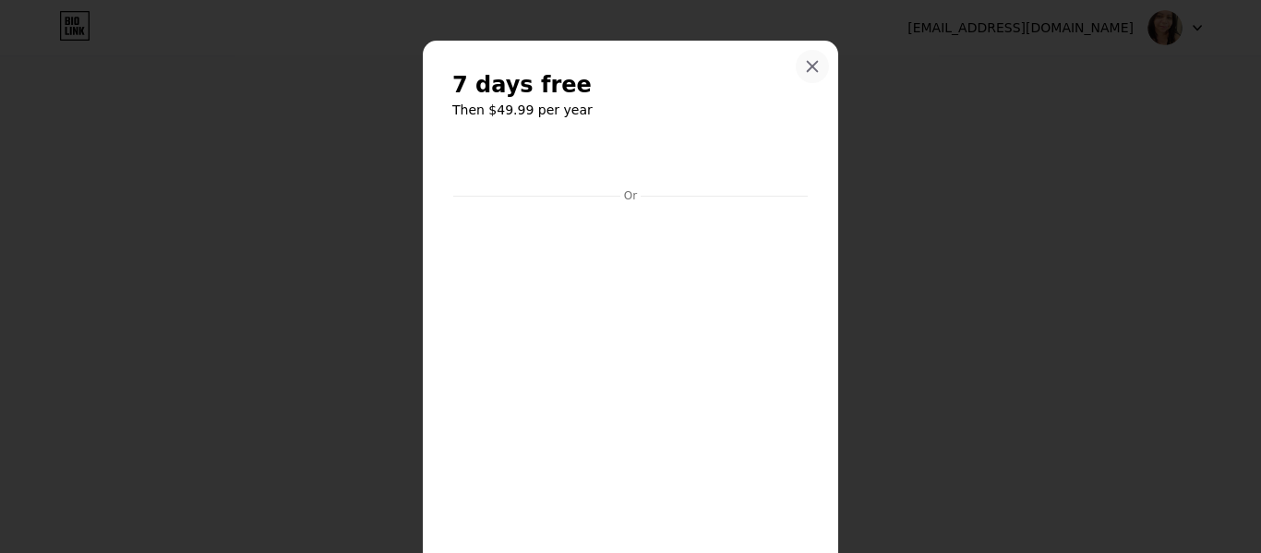
click at [805, 66] on icon at bounding box center [812, 66] width 15 height 15
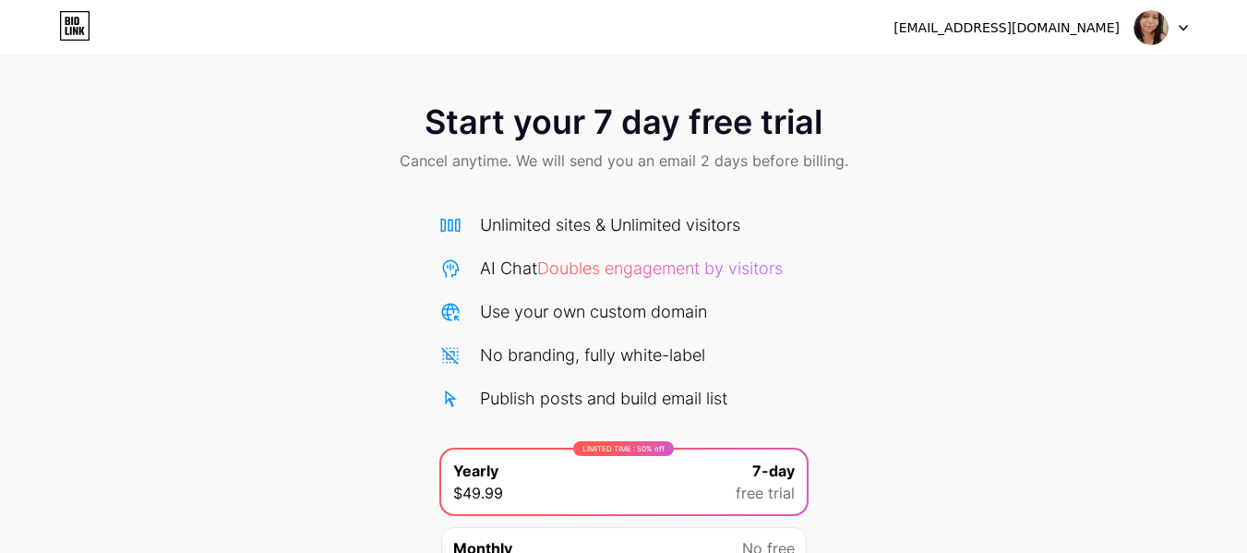
click at [1144, 35] on img at bounding box center [1150, 27] width 35 height 35
click at [1187, 26] on icon at bounding box center [1182, 28] width 7 height 5
click at [1150, 25] on img at bounding box center [1150, 27] width 35 height 35
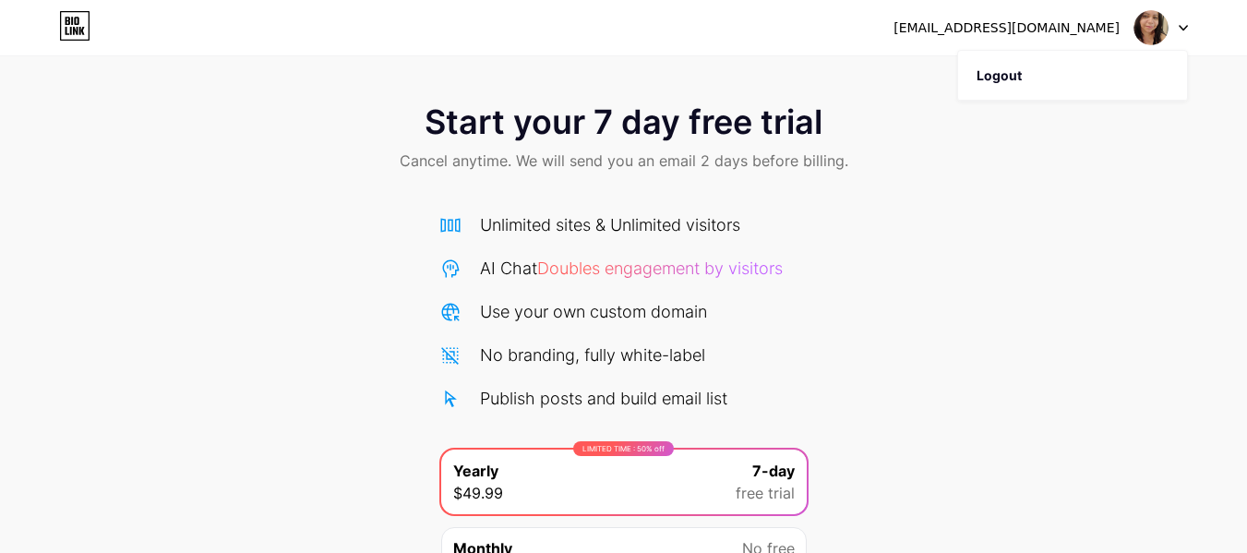
click at [1150, 25] on img at bounding box center [1150, 27] width 35 height 35
click at [79, 28] on icon at bounding box center [82, 31] width 6 height 8
click at [887, 334] on div "Start your 7 day free trial Cancel anytime. We will send you an email 2 days be…" at bounding box center [623, 377] width 1247 height 584
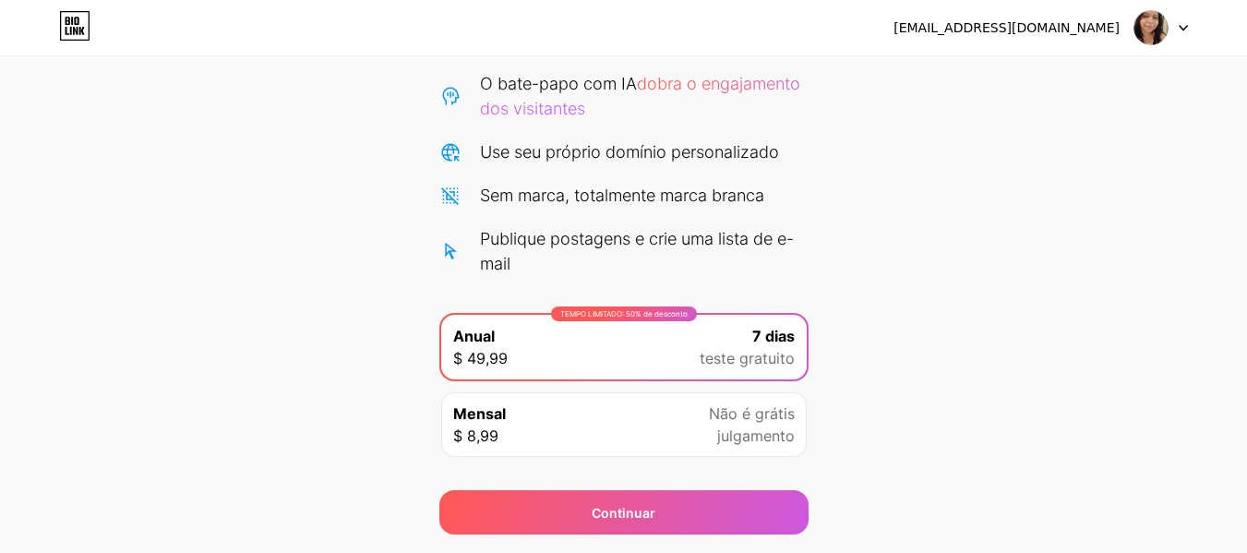
scroll to position [240, 0]
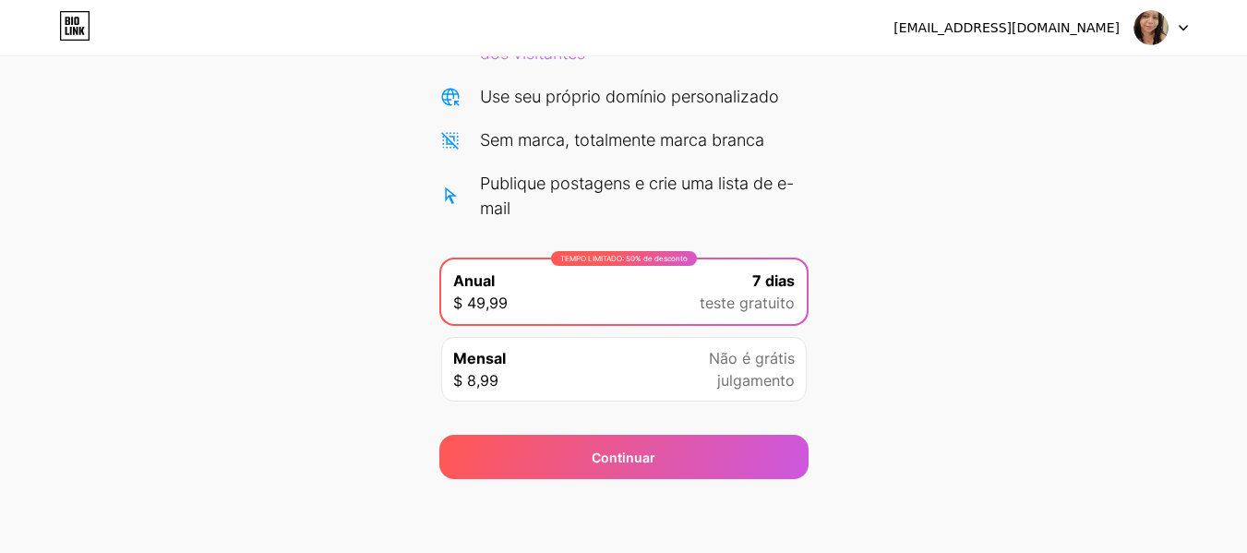
click at [734, 379] on font "julgamento" at bounding box center [756, 380] width 78 height 18
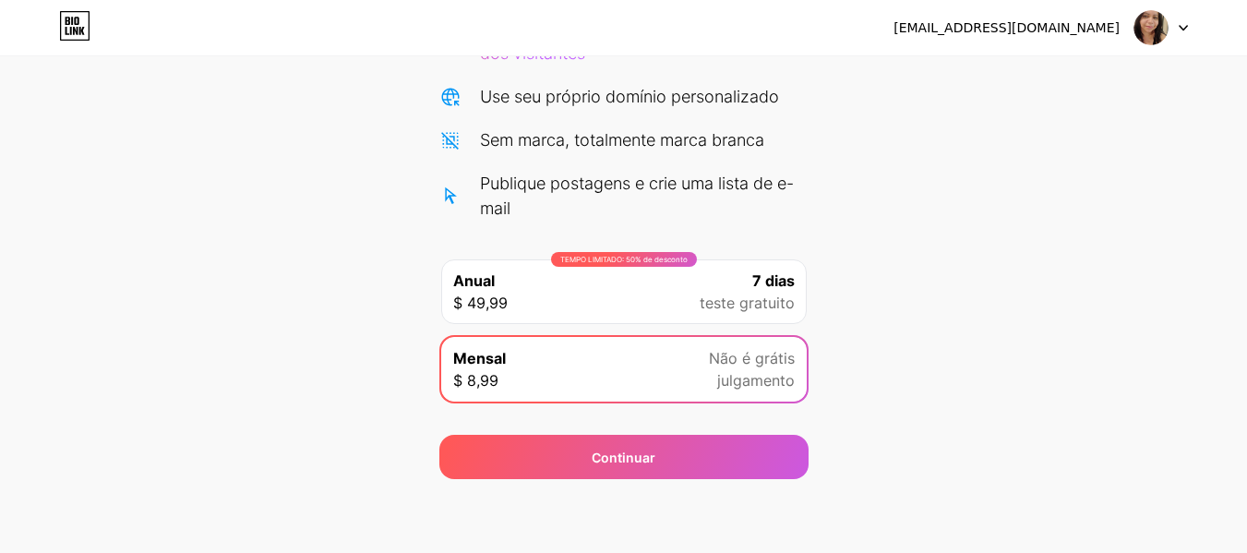
scroll to position [0, 0]
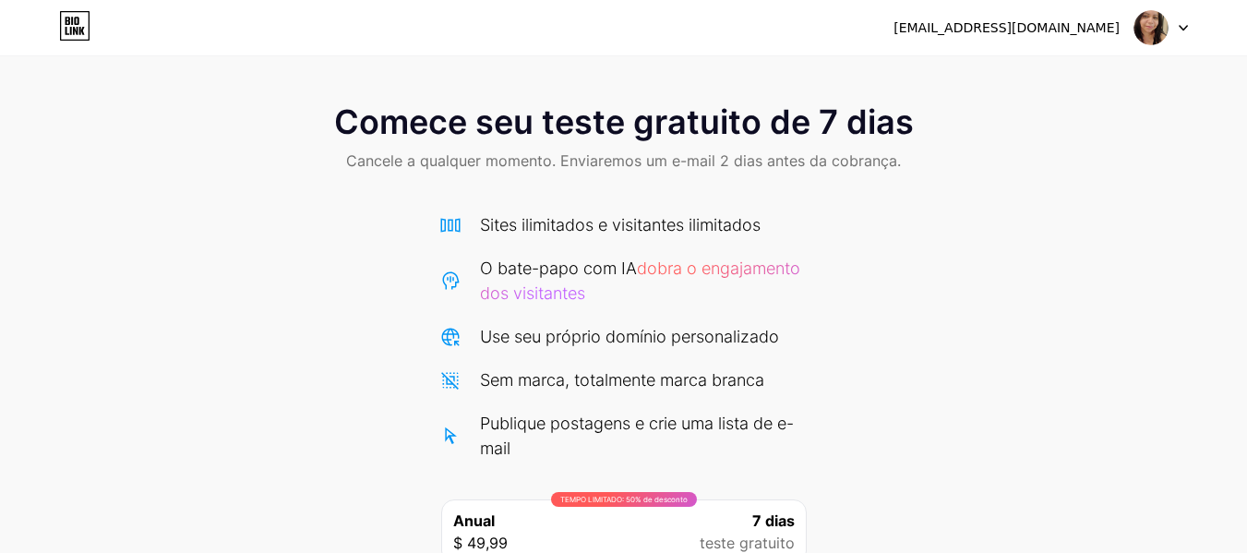
click at [61, 18] on icon at bounding box center [75, 26] width 29 height 29
click at [1172, 35] on div at bounding box center [1161, 27] width 54 height 33
click at [999, 70] on font "Sair" at bounding box center [988, 75] width 25 height 16
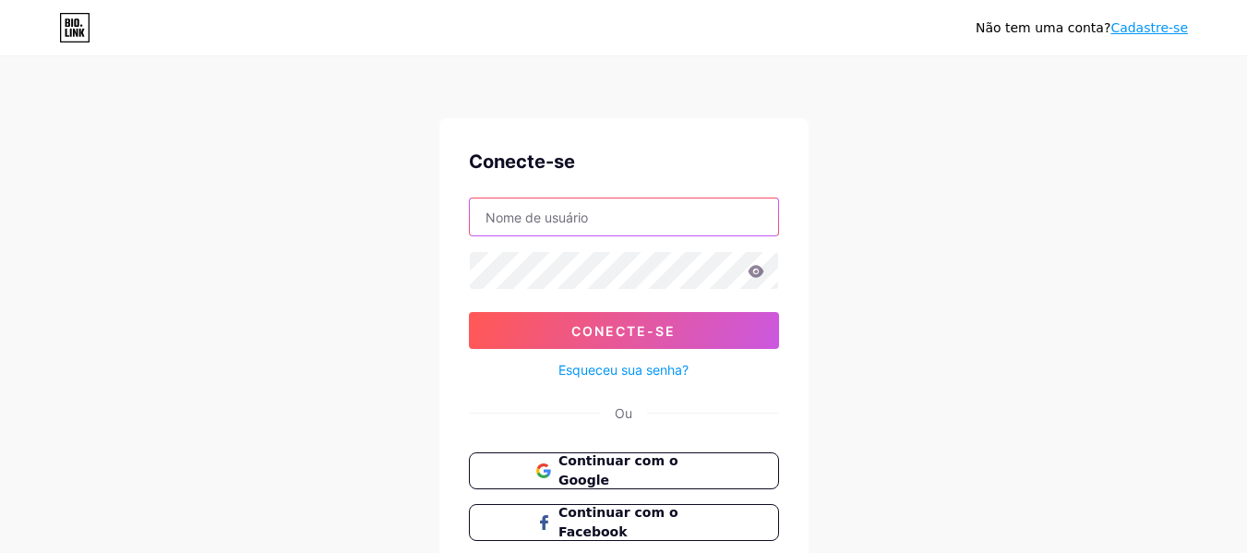
type input "[EMAIL_ADDRESS][DOMAIN_NAME]"
